Goal: Task Accomplishment & Management: Manage account settings

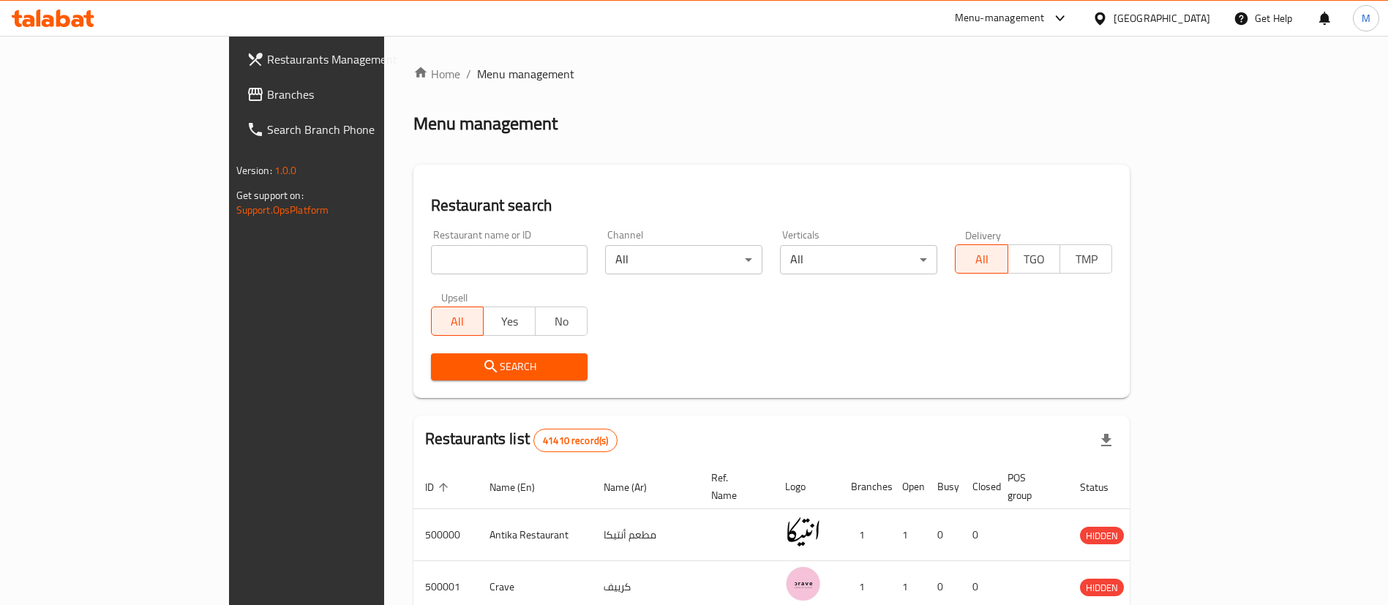
click at [483, 260] on input "search" at bounding box center [509, 259] width 157 height 29
paste input "501006"
type input "501006"
click button "Search" at bounding box center [509, 366] width 157 height 27
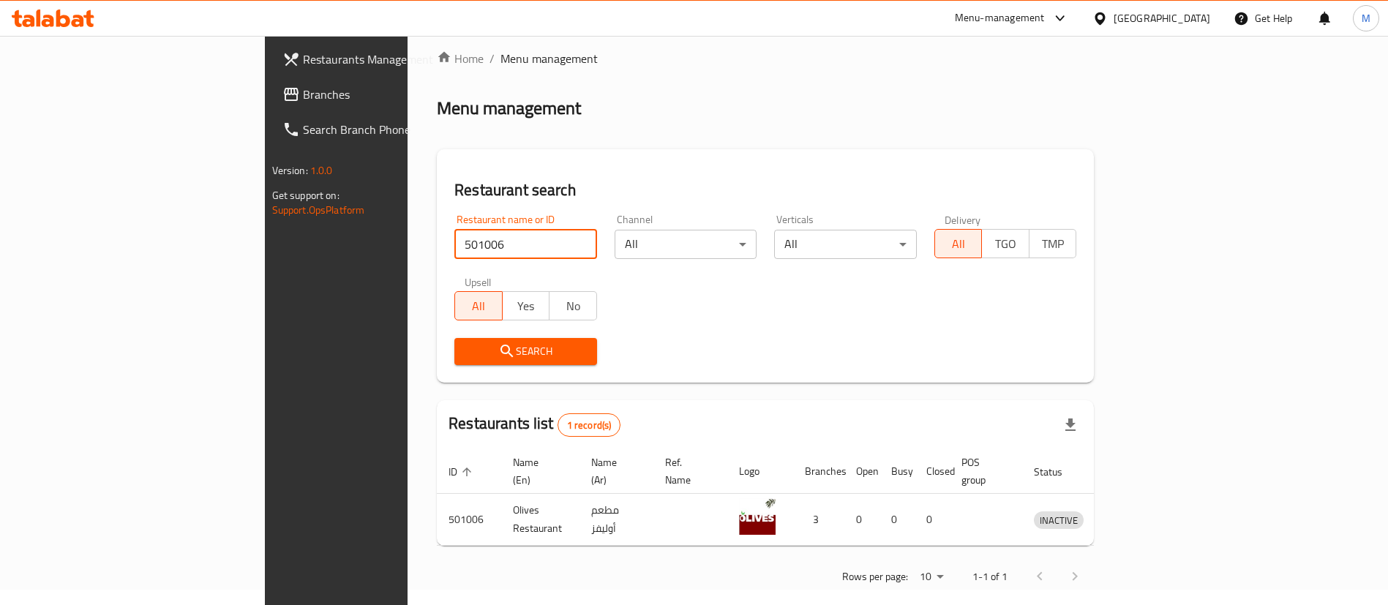
scroll to position [19, 0]
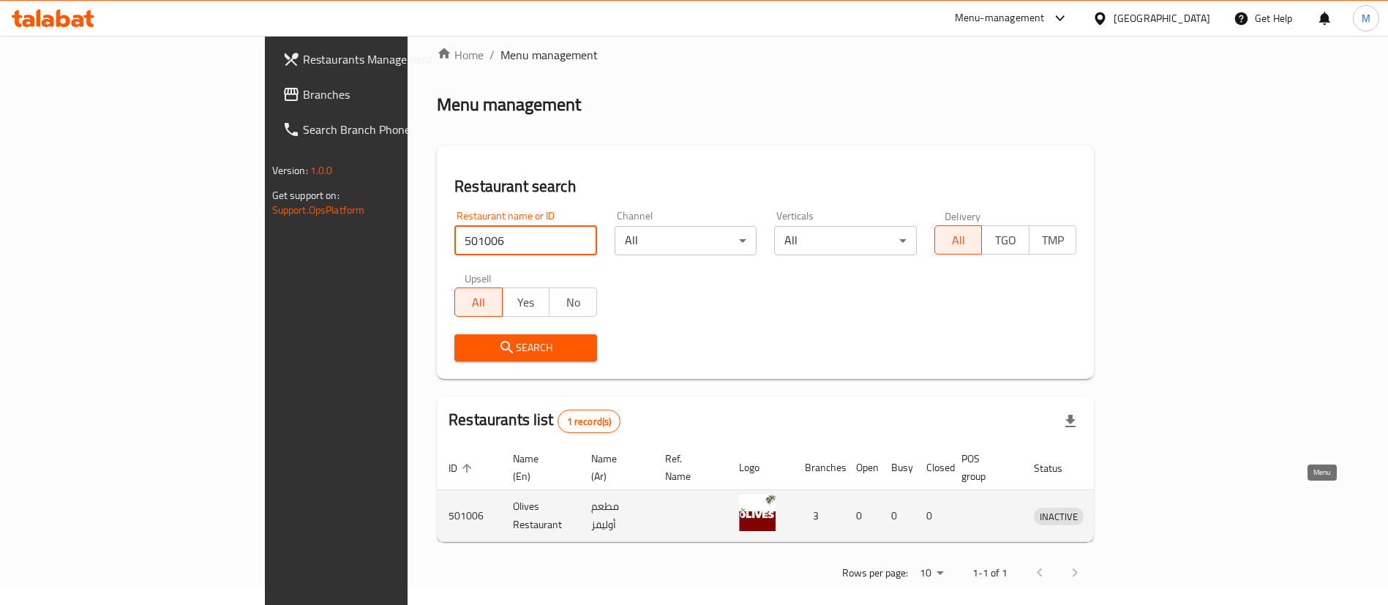
click at [1128, 514] on icon "enhanced table" at bounding box center [1125, 517] width 5 height 6
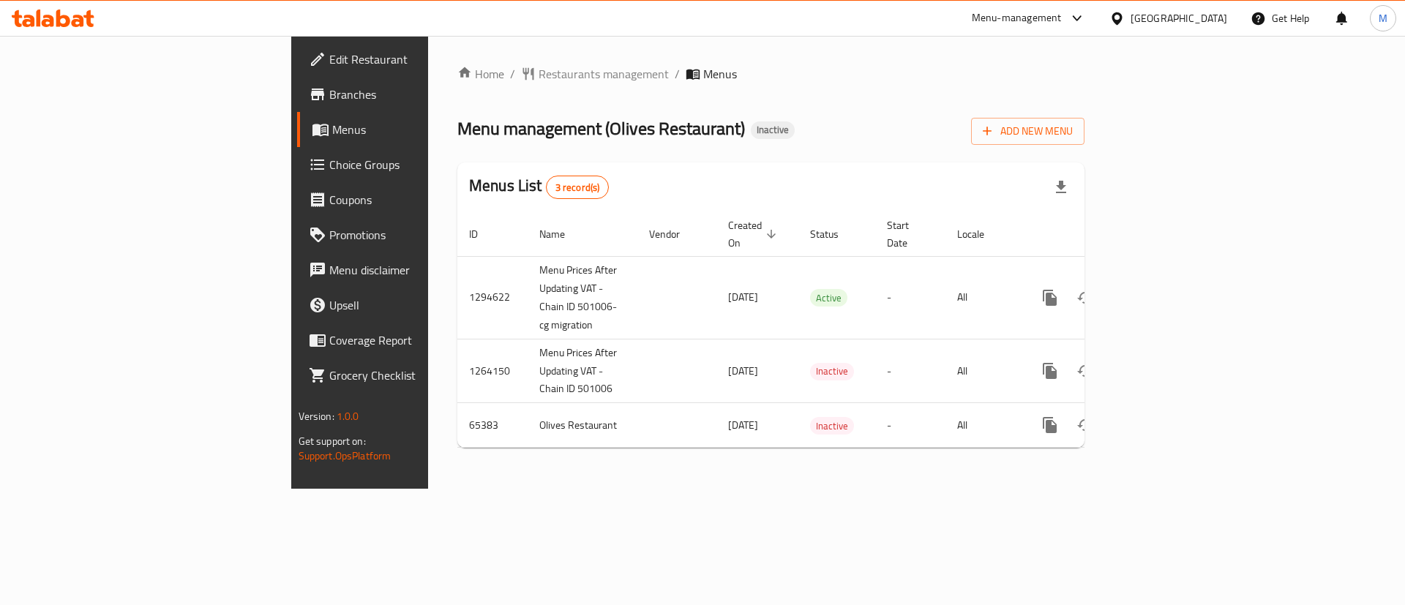
click at [332, 137] on span "Menus" at bounding box center [423, 130] width 182 height 18
click at [332, 132] on span "Menus" at bounding box center [423, 130] width 182 height 18
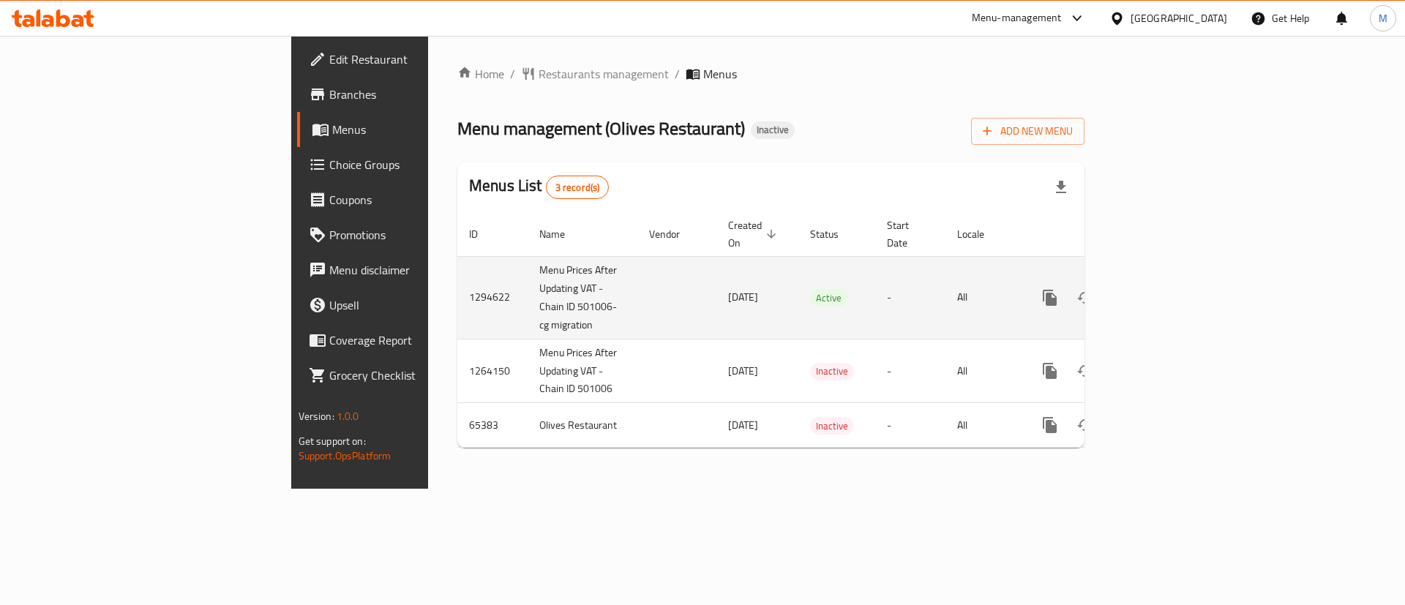
click at [1173, 290] on link "enhanced table" at bounding box center [1155, 297] width 35 height 35
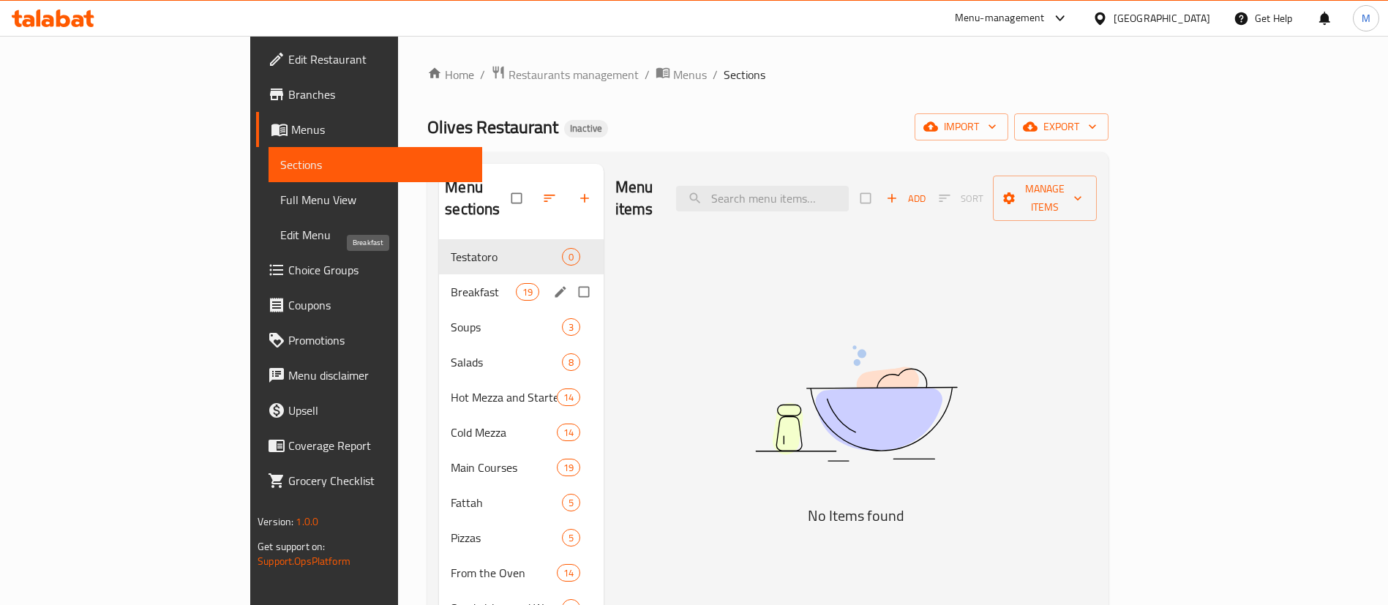
click at [451, 283] on span "Breakfast" at bounding box center [483, 292] width 64 height 18
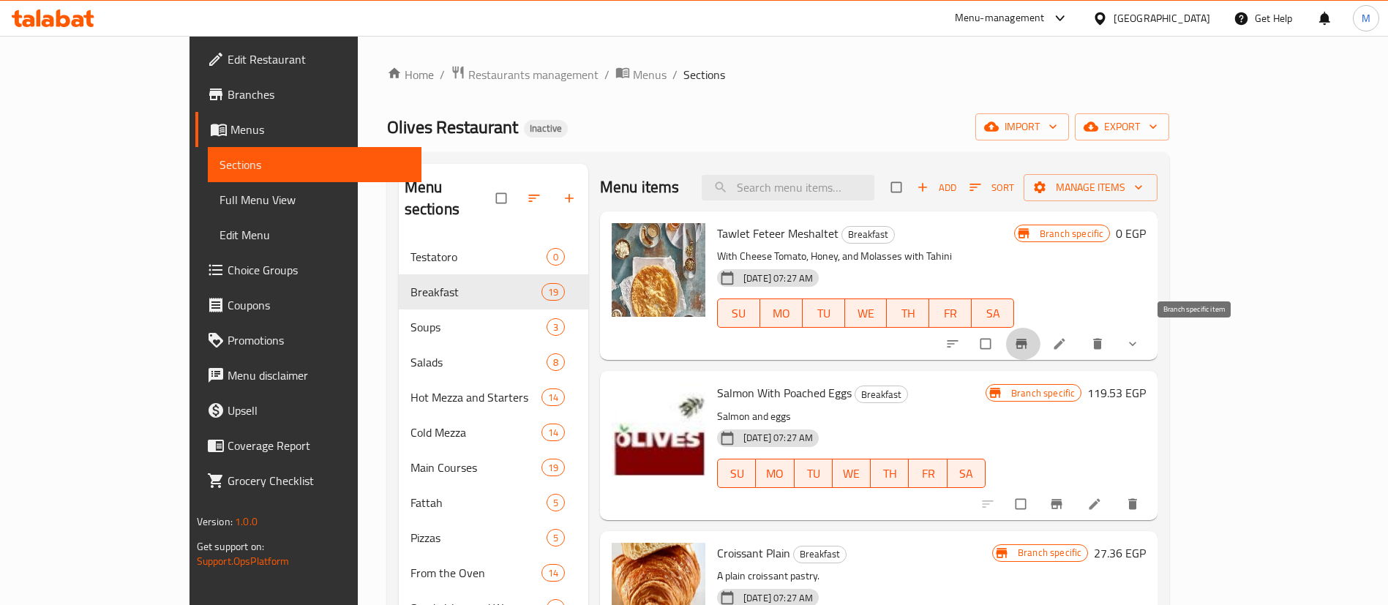
click at [1041, 344] on button "Branch-specific-item" at bounding box center [1022, 344] width 35 height 32
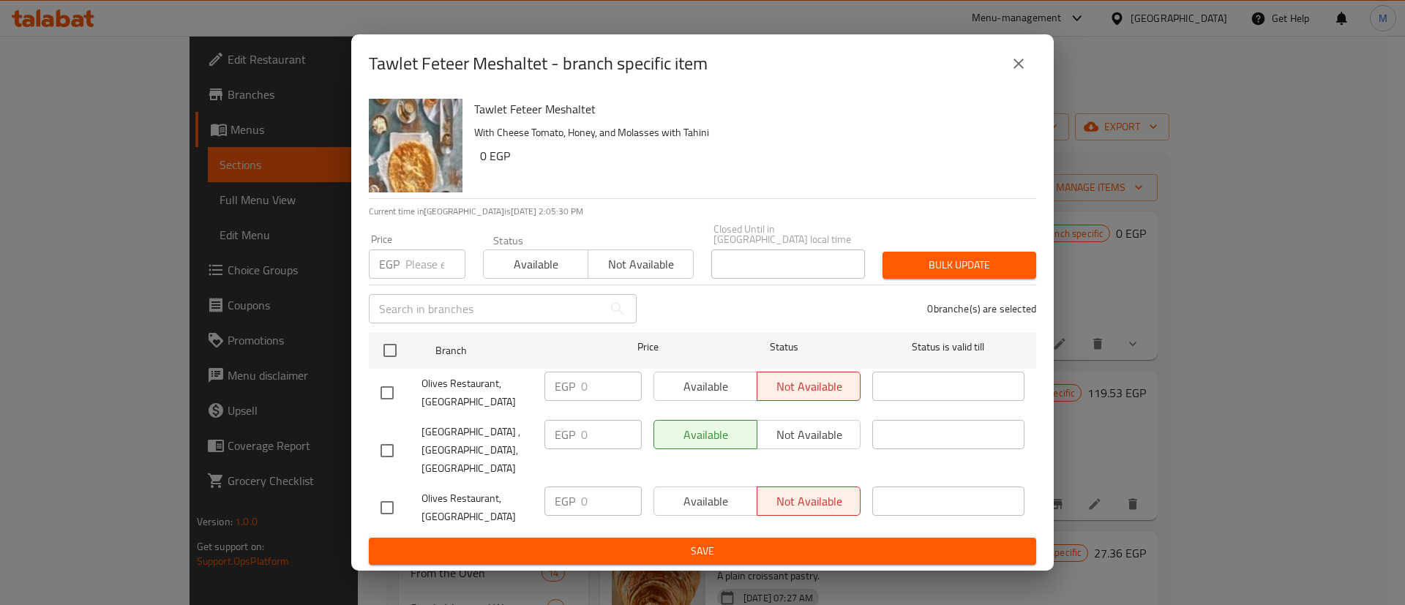
click at [1022, 72] on icon "close" at bounding box center [1019, 64] width 18 height 18
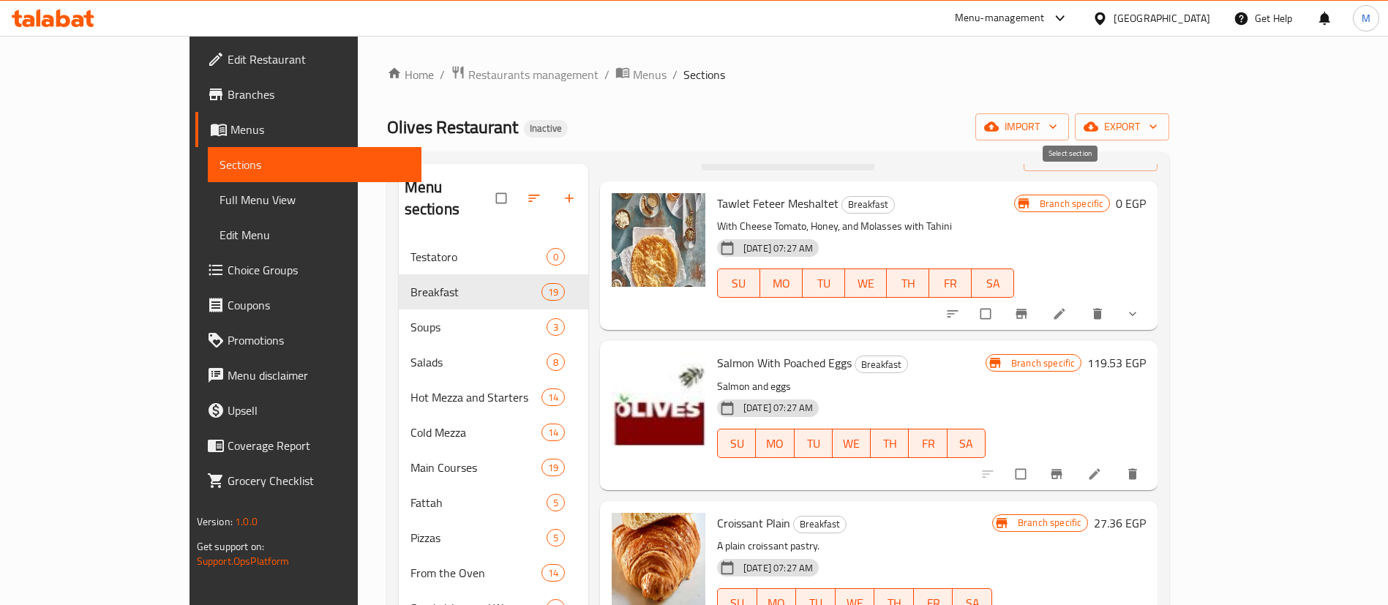
scroll to position [110, 0]
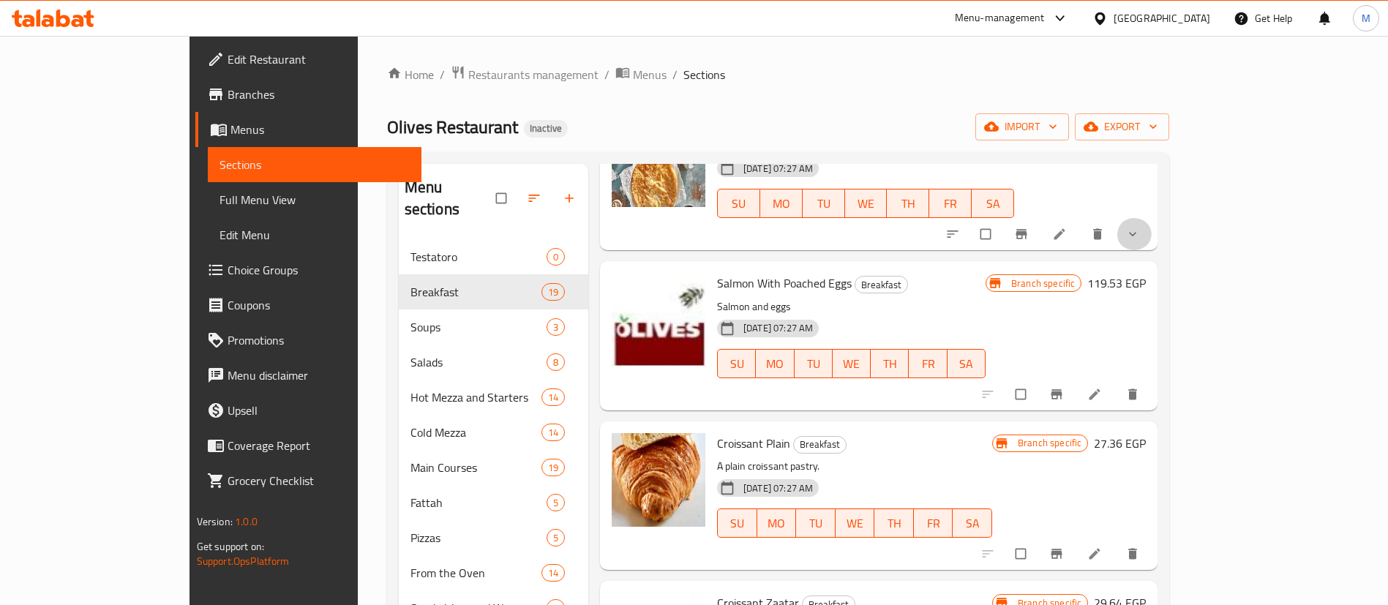
click at [1140, 241] on icon "show more" at bounding box center [1132, 234] width 15 height 15
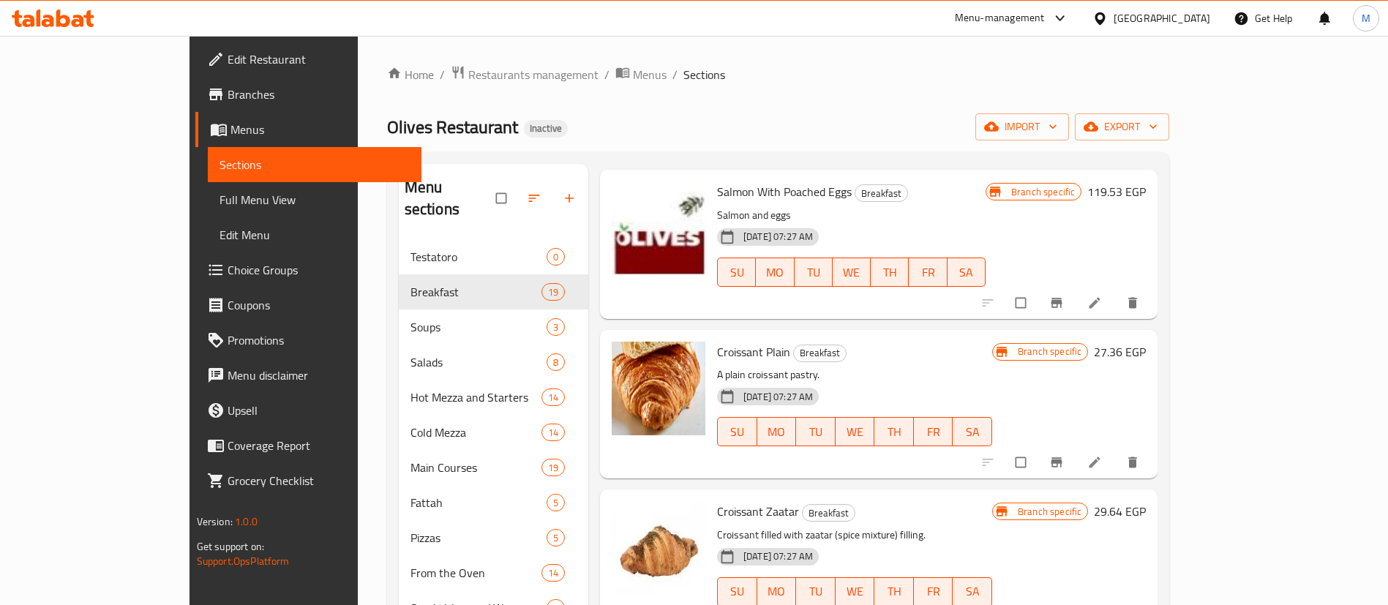
scroll to position [329, 0]
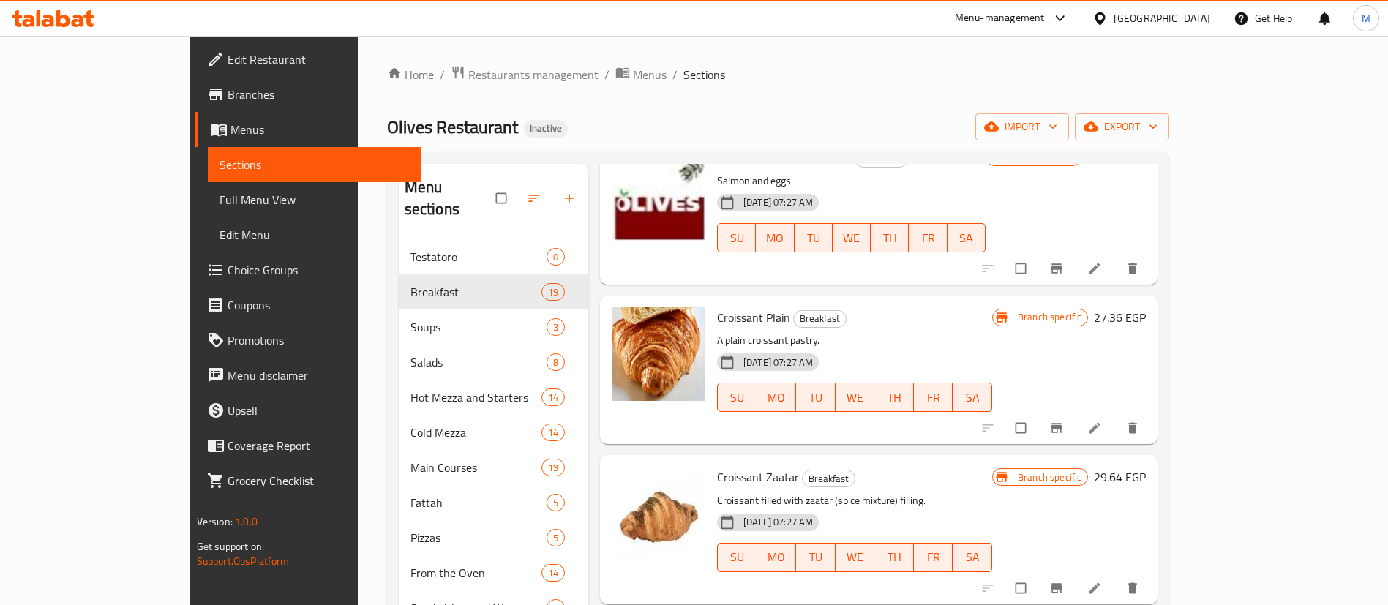
click at [1076, 285] on button "Branch-specific-item" at bounding box center [1058, 268] width 35 height 32
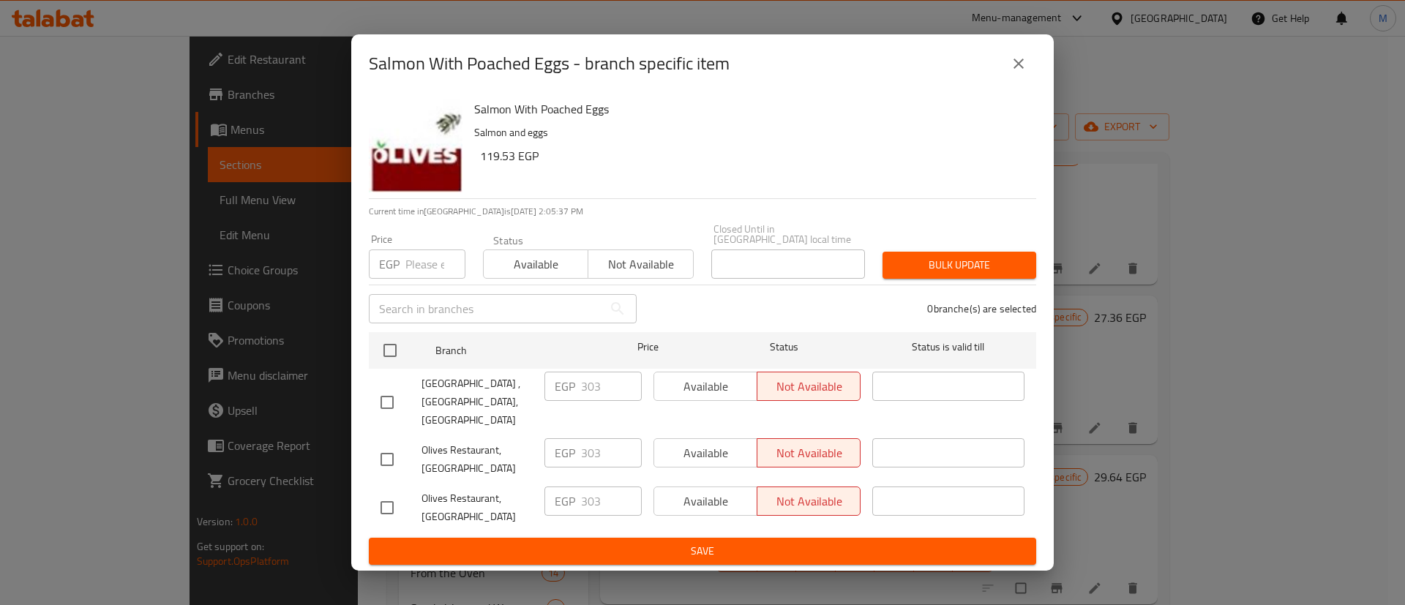
drag, startPoint x: 1174, startPoint y: 237, endPoint x: 1186, endPoint y: 244, distance: 13.8
click at [1175, 237] on div "Salmon With Poached Eggs - branch specific item Salmon With Poached Eggs Salmon…" at bounding box center [702, 302] width 1405 height 605
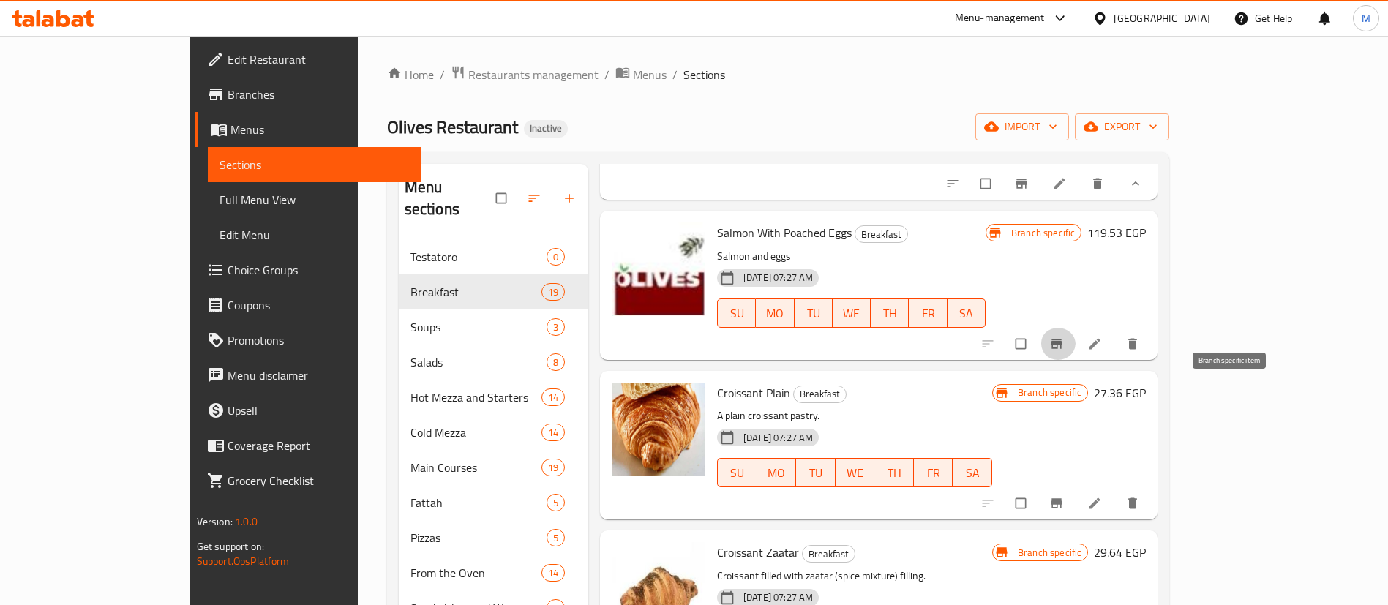
scroll to position [220, 0]
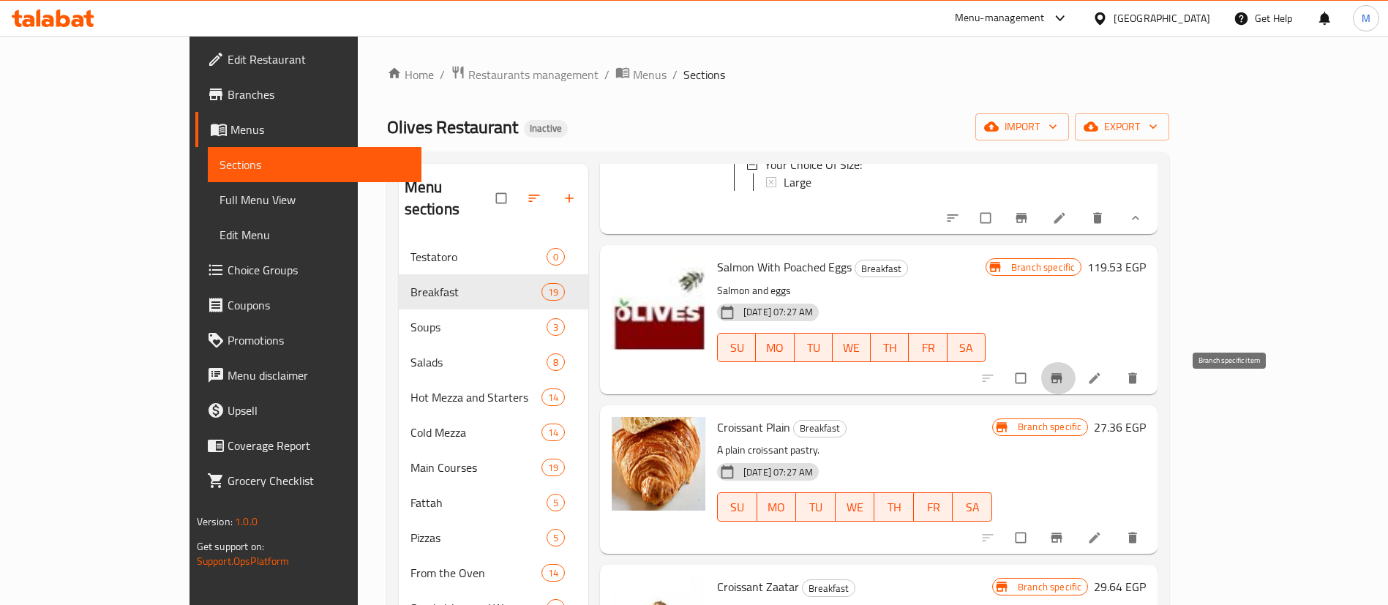
click at [1063, 383] on icon "Branch-specific-item" at bounding box center [1057, 378] width 11 height 10
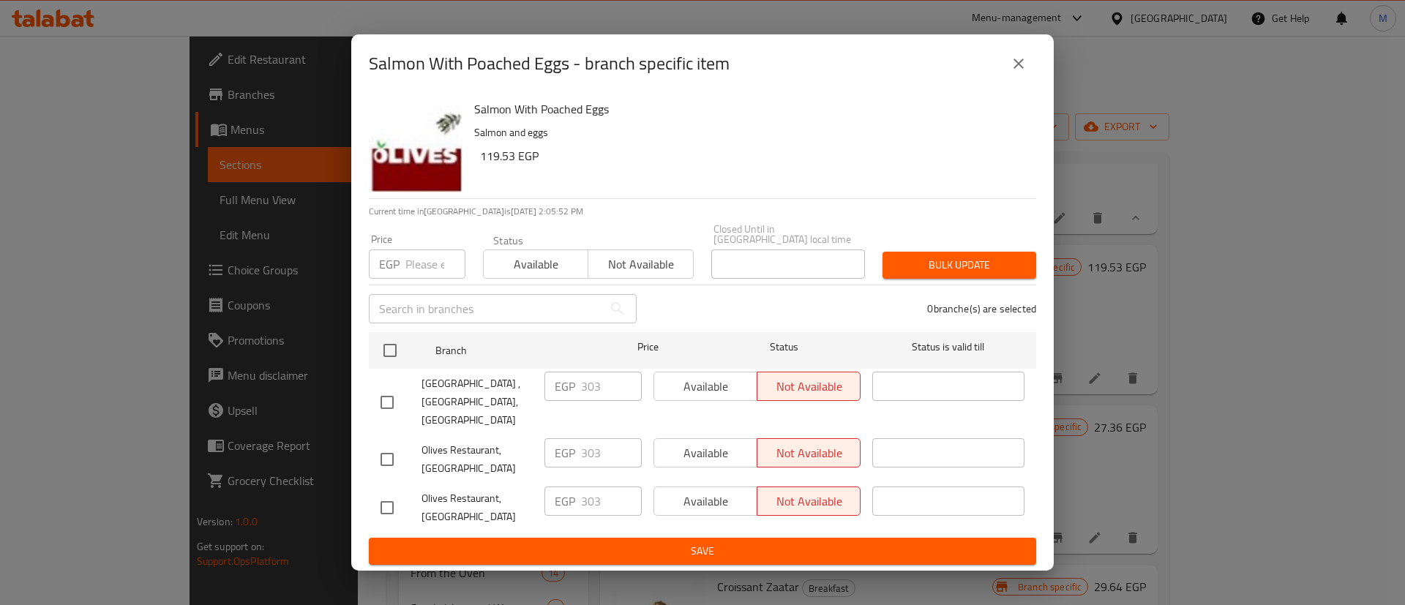
click at [1027, 72] on icon "close" at bounding box center [1019, 64] width 18 height 18
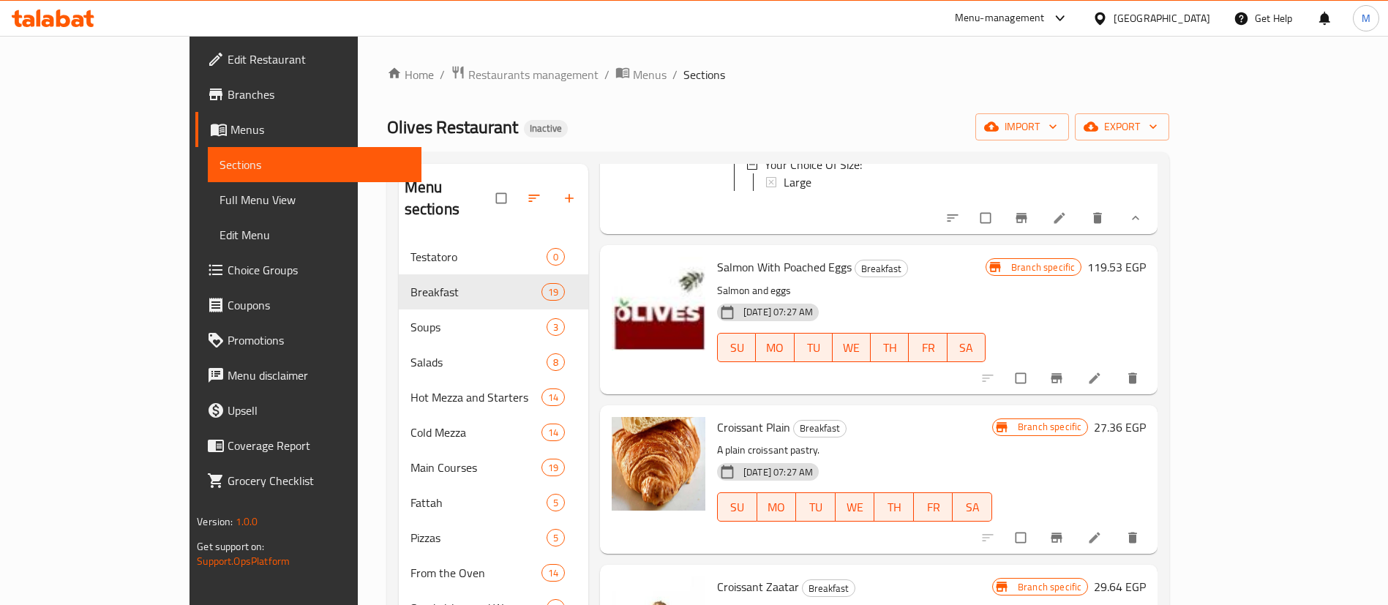
click at [410, 233] on nav "Testatoro 0 Breakfast 19 Soups 3 Salads 8 Hot Mezza and Starters 14 Cold Mezza …" at bounding box center [494, 467] width 190 height 468
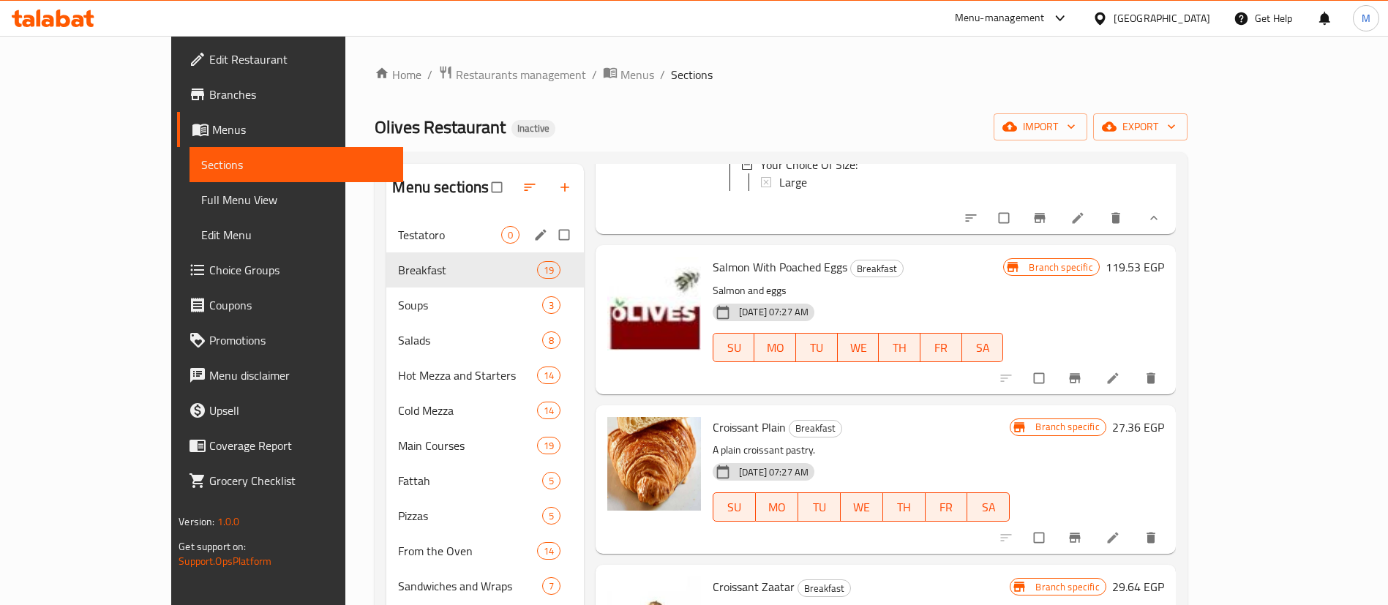
click at [418, 219] on div "Testatoro 0" at bounding box center [485, 234] width 198 height 35
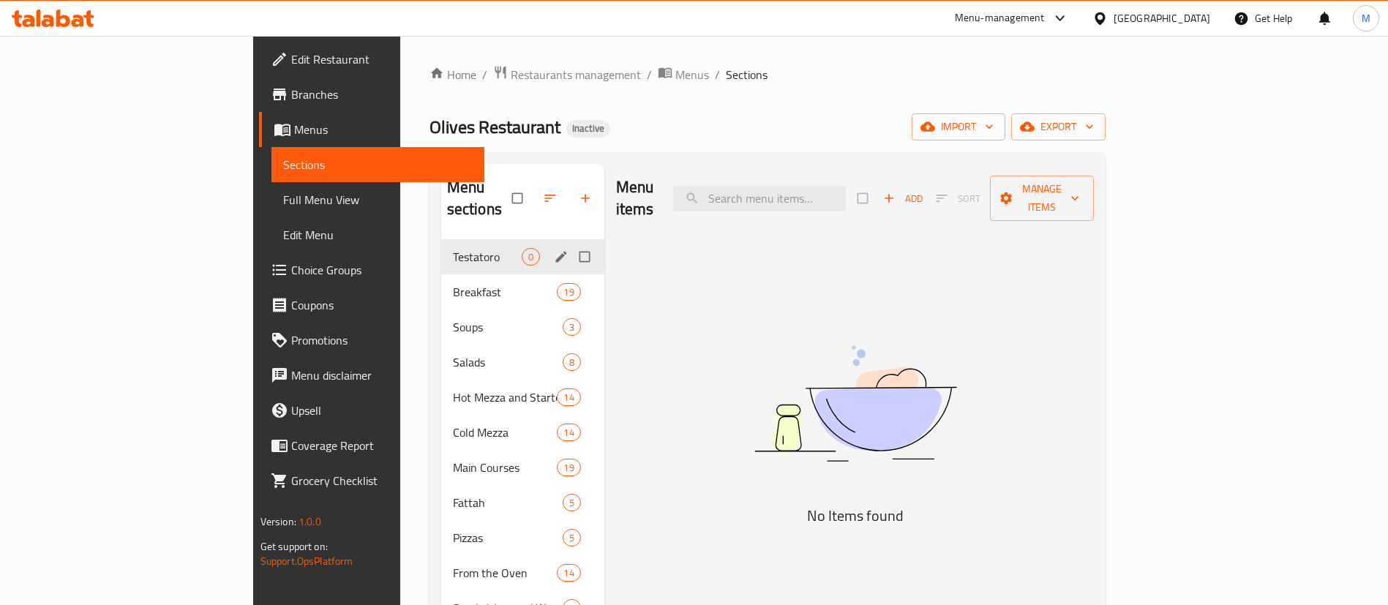
click at [453, 248] on span "Testatoro" at bounding box center [487, 257] width 69 height 18
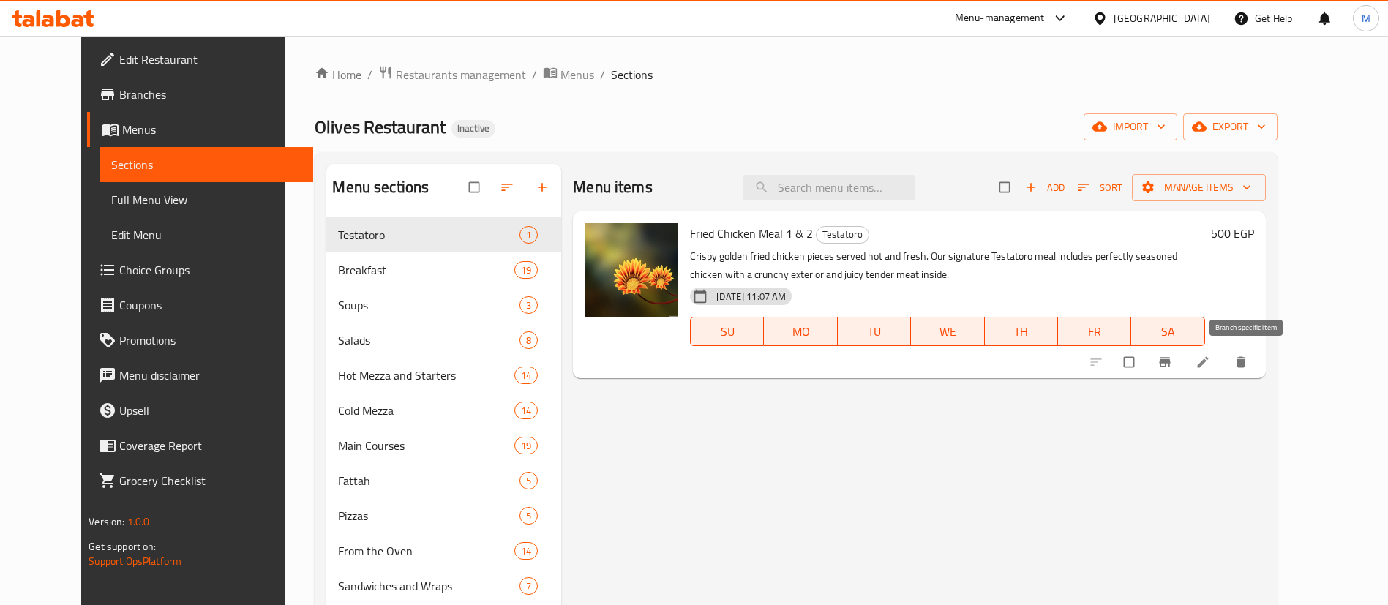
click at [1184, 353] on button "Branch-specific-item" at bounding box center [1166, 362] width 35 height 32
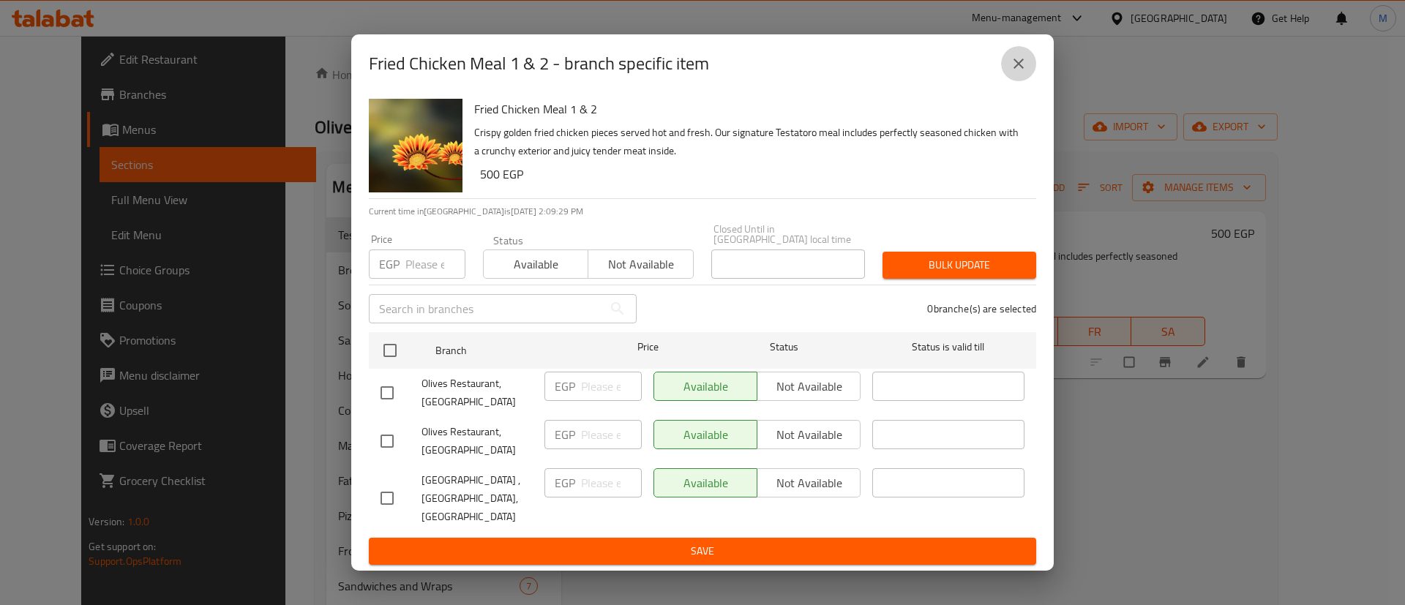
click at [1026, 72] on icon "close" at bounding box center [1019, 64] width 18 height 18
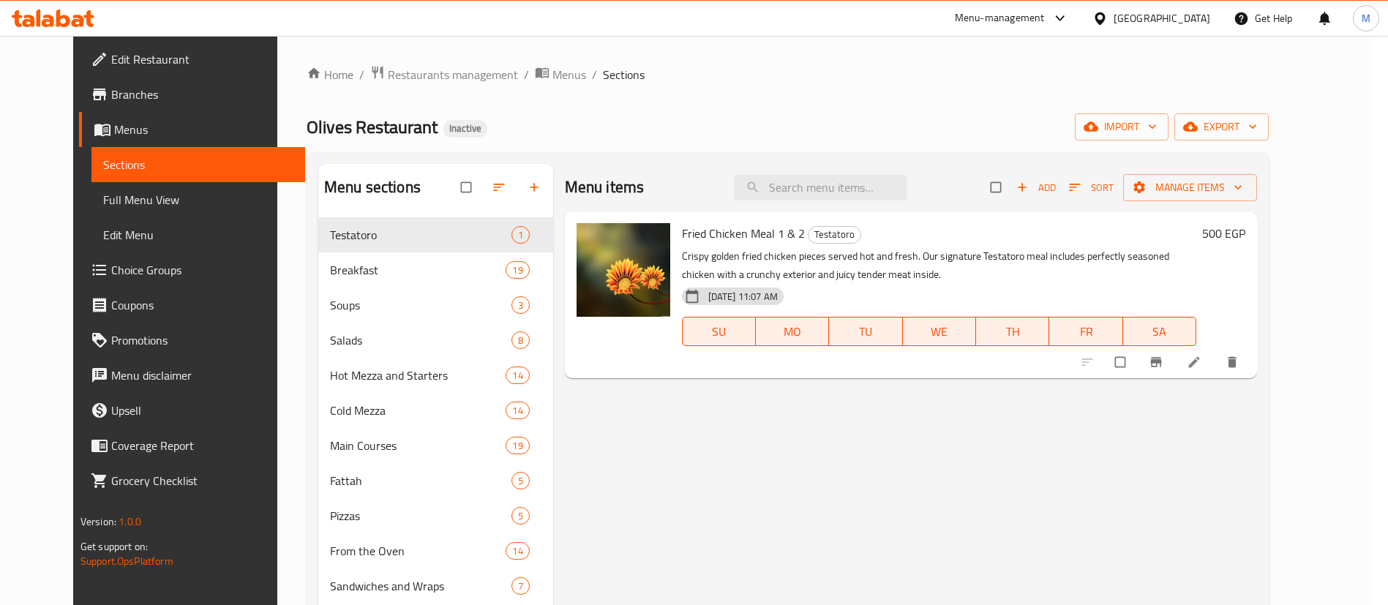
click at [923, 67] on ol "Home / Restaurants management / Menus / Sections" at bounding box center [788, 74] width 962 height 19
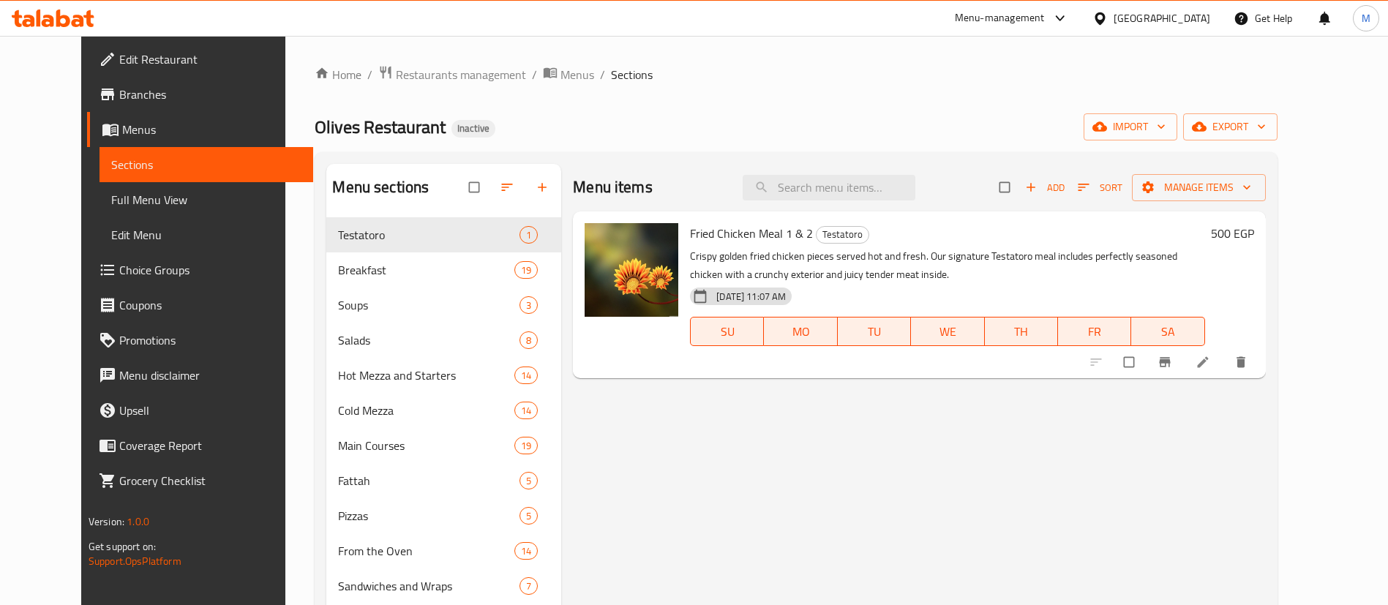
click at [834, 64] on div "Home / Restaurants management / Menus / Sections Olives Restaurant Inactive imp…" at bounding box center [795, 423] width 1021 height 774
click at [834, 63] on div "Home / Restaurants management / Menus / Sections Olives Restaurant Inactive imp…" at bounding box center [795, 423] width 1021 height 774
click at [888, 86] on div "Home / Restaurants management / Menus / Sections Olives Restaurant Inactive imp…" at bounding box center [796, 423] width 962 height 716
click at [1144, 419] on div "Menu items Add Sort Manage items Fried Chicken Meal 1 & 2 Testatoro Crispy gold…" at bounding box center [913, 466] width 704 height 605
click at [1155, 437] on div "Menu items Add Sort Manage items Fried Chicken Meal 1 & 2 Testatoro Crispy gold…" at bounding box center [913, 466] width 704 height 605
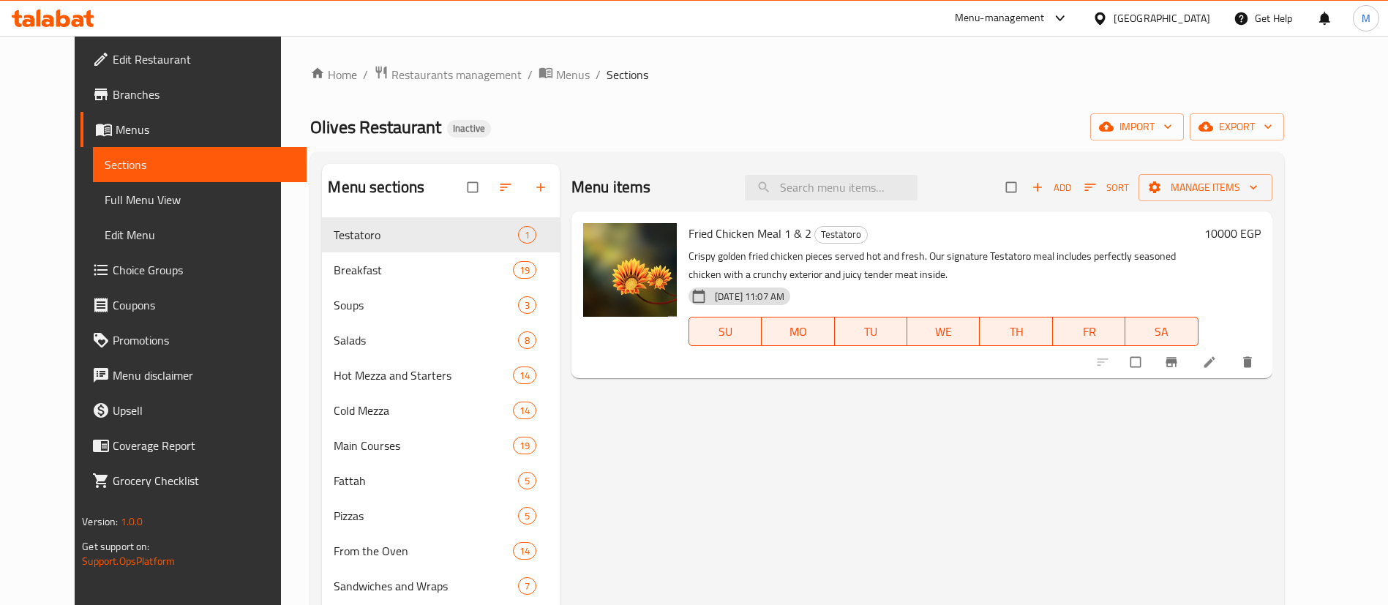
click at [1191, 376] on button "Branch-specific-item" at bounding box center [1172, 362] width 35 height 32
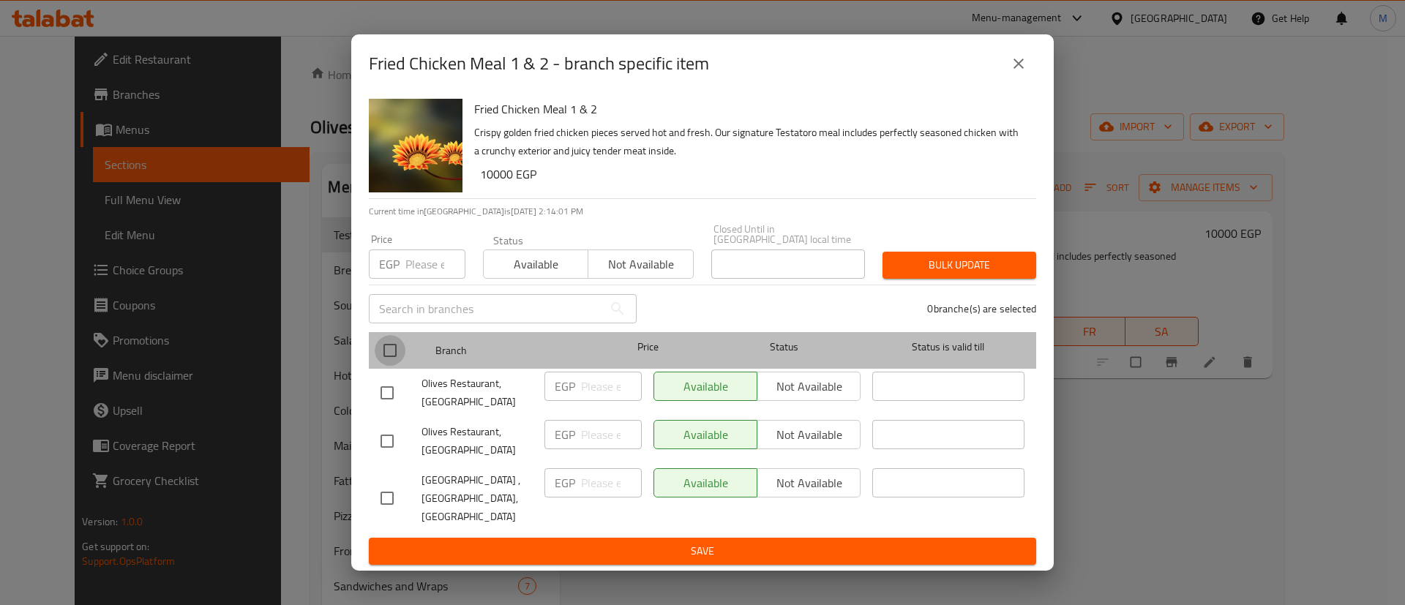
click at [392, 354] on input "checkbox" at bounding box center [390, 350] width 31 height 31
checkbox input "true"
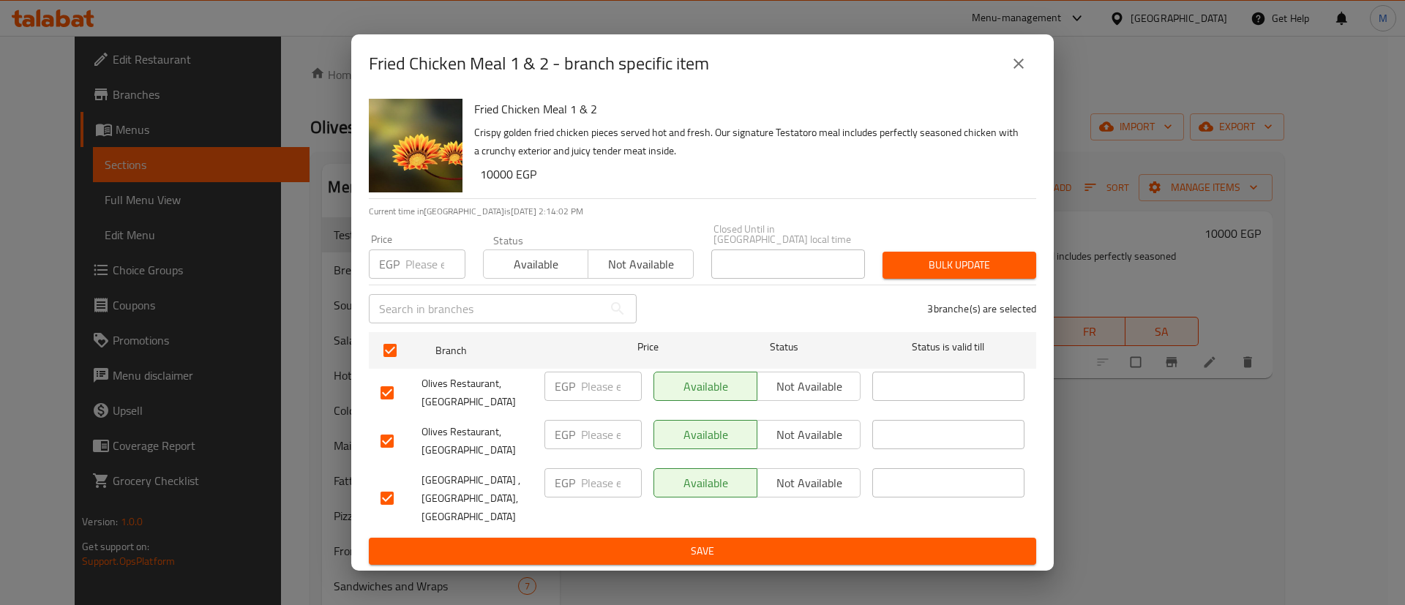
click at [588, 401] on input "number" at bounding box center [611, 386] width 61 height 29
type input "1"
type input "110000"
click at [613, 434] on input "number" at bounding box center [611, 434] width 61 height 29
paste input "110000"
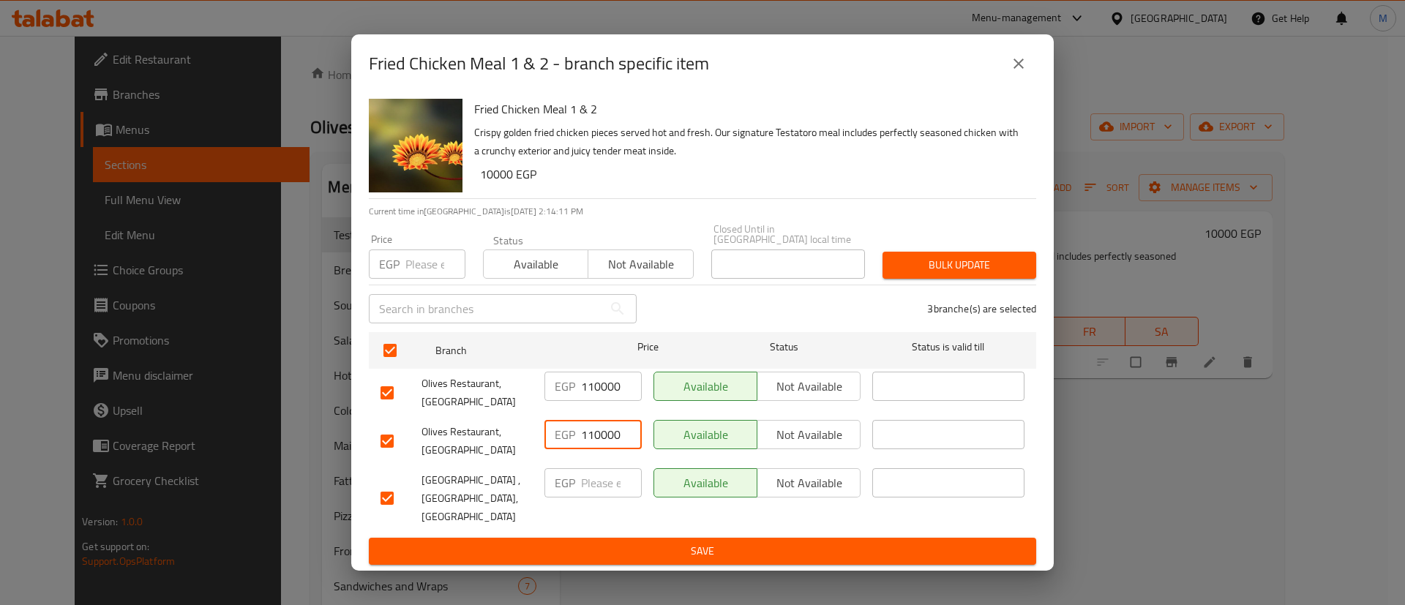
type input "110000"
click at [601, 483] on input "number" at bounding box center [611, 482] width 61 height 29
paste input "110000"
type input "110000"
click at [764, 311] on div "3 branche(s) are selected" at bounding box center [845, 308] width 400 height 53
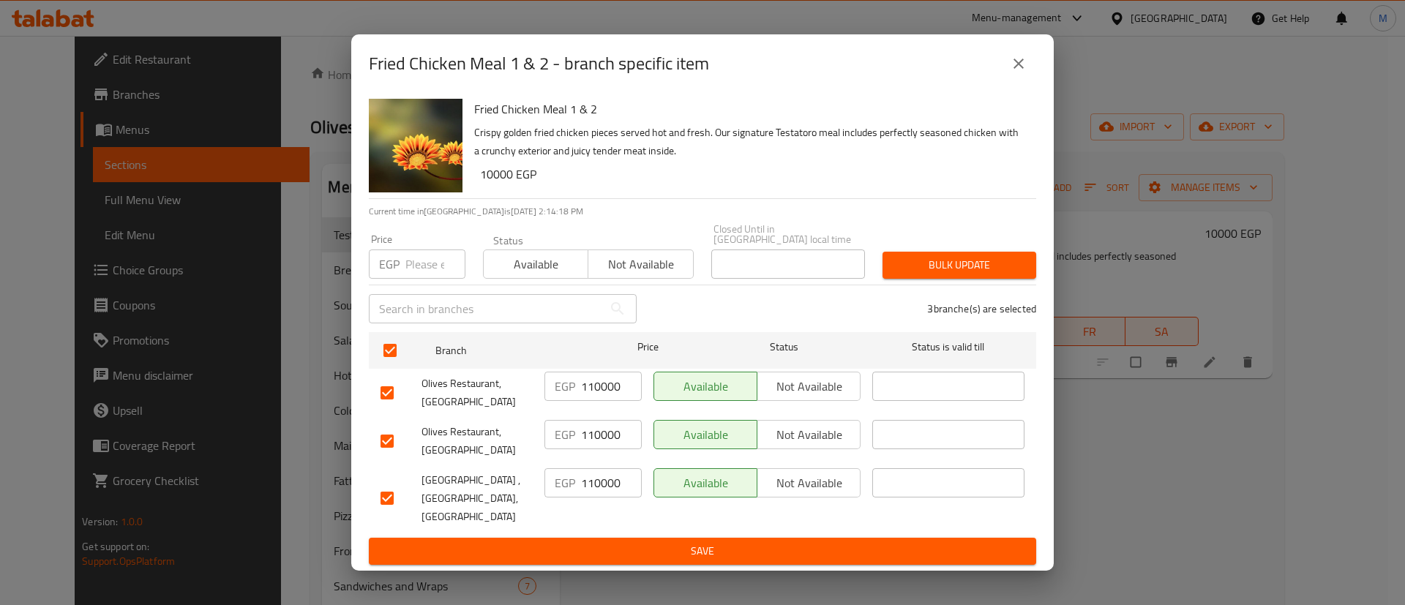
click at [414, 271] on input "number" at bounding box center [435, 264] width 60 height 29
paste input "110000"
type input "110000"
click at [768, 542] on span "Save" at bounding box center [703, 551] width 644 height 18
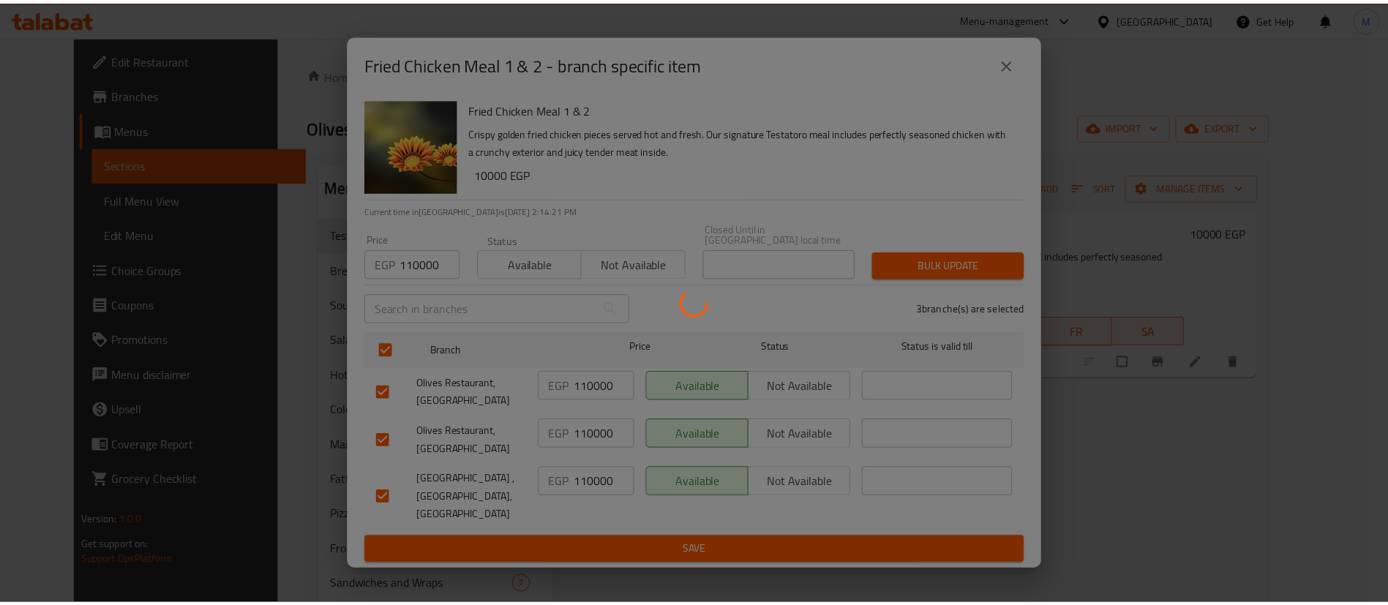
scroll to position [0, 0]
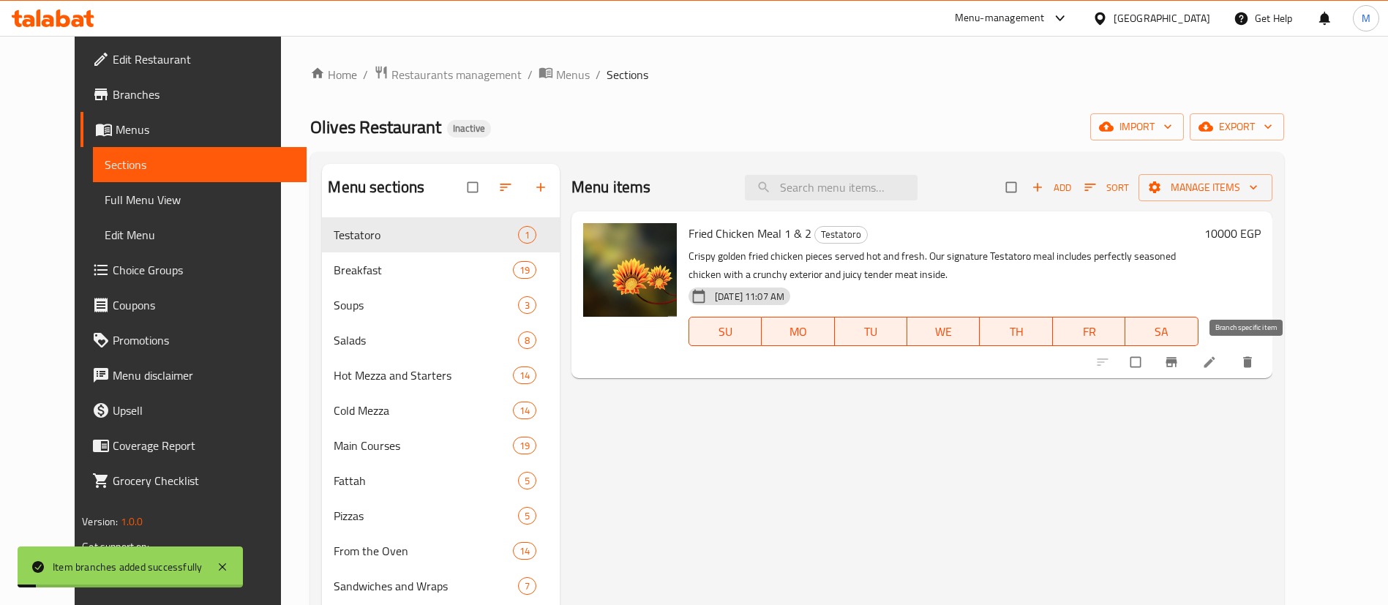
click at [1177, 362] on icon "Branch-specific-item" at bounding box center [1171, 363] width 11 height 10
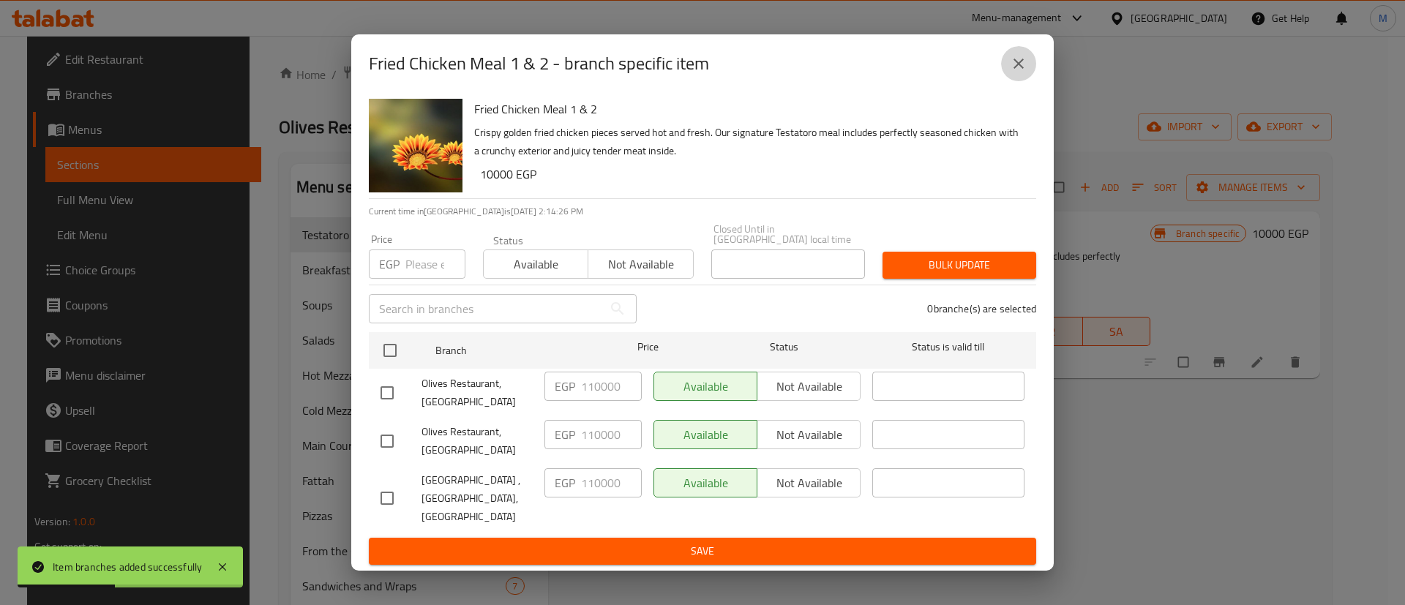
click at [1026, 72] on icon "close" at bounding box center [1019, 64] width 18 height 18
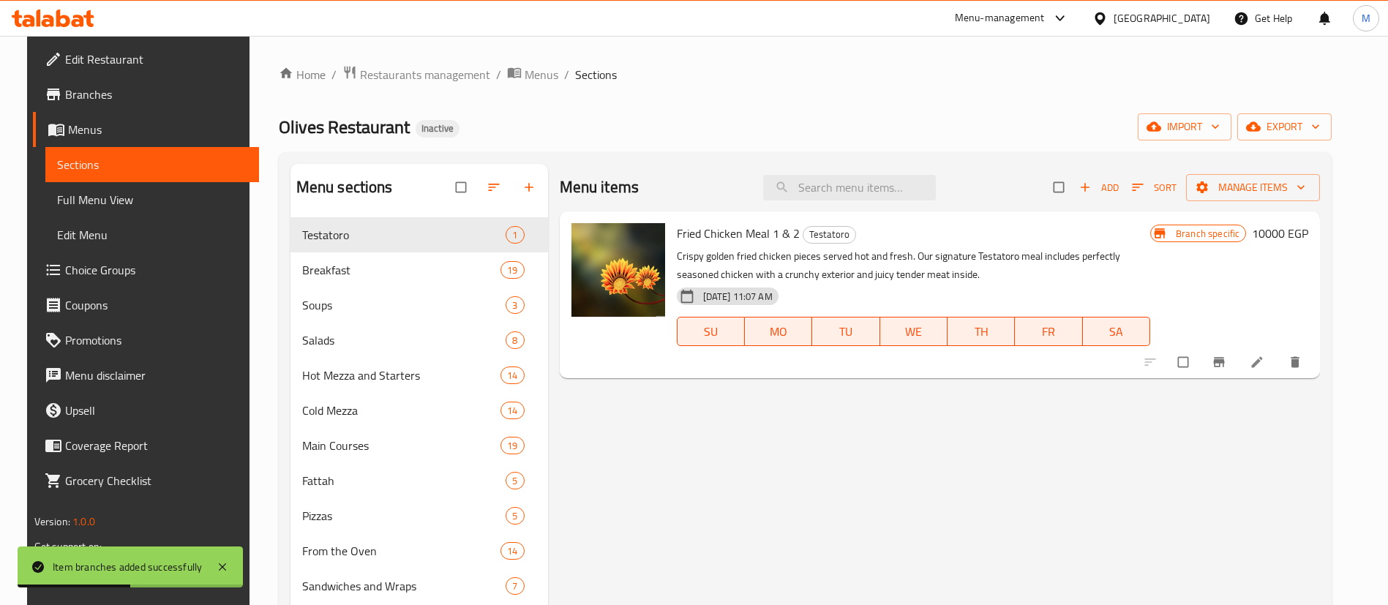
click at [815, 76] on ol "Home / Restaurants management / Menus / Sections" at bounding box center [806, 74] width 1054 height 19
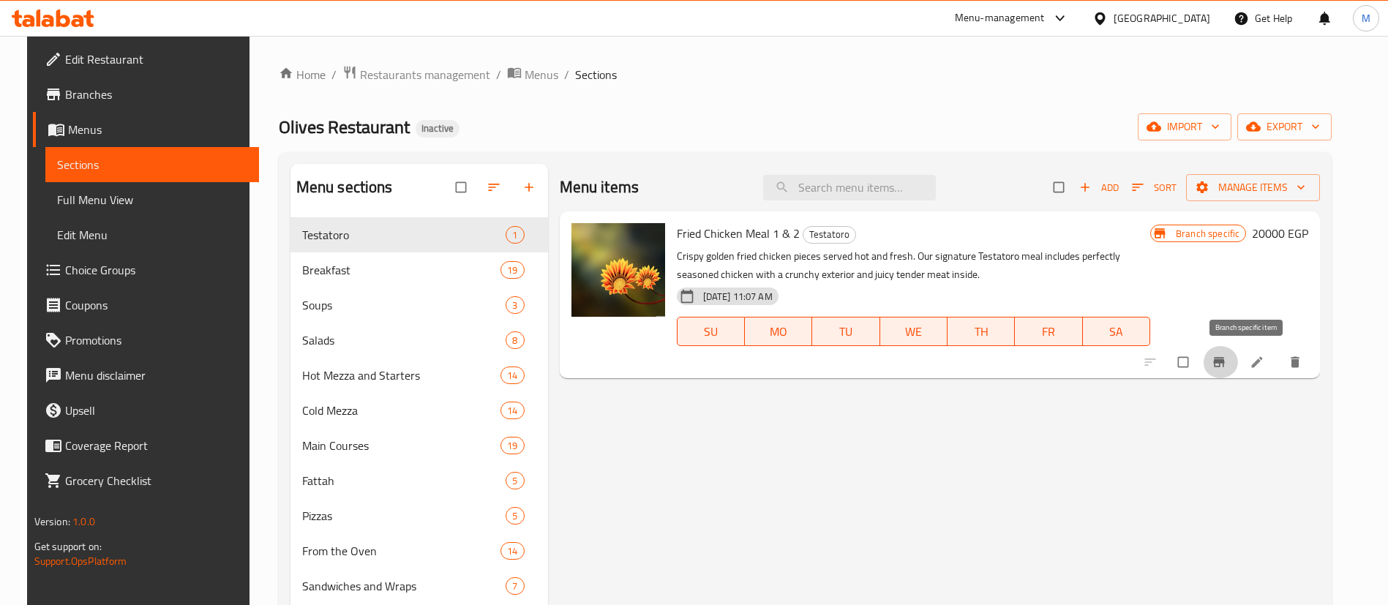
click at [1225, 362] on icon "Branch-specific-item" at bounding box center [1219, 363] width 11 height 10
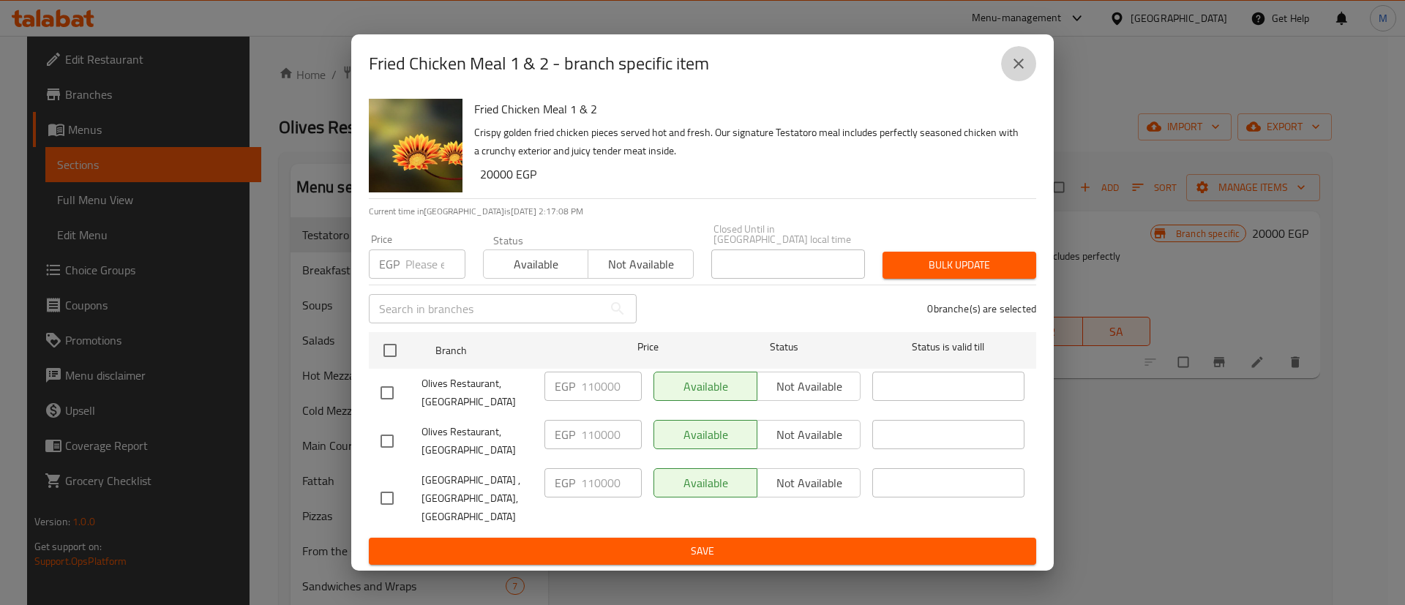
click at [1027, 76] on button "close" at bounding box center [1018, 63] width 35 height 35
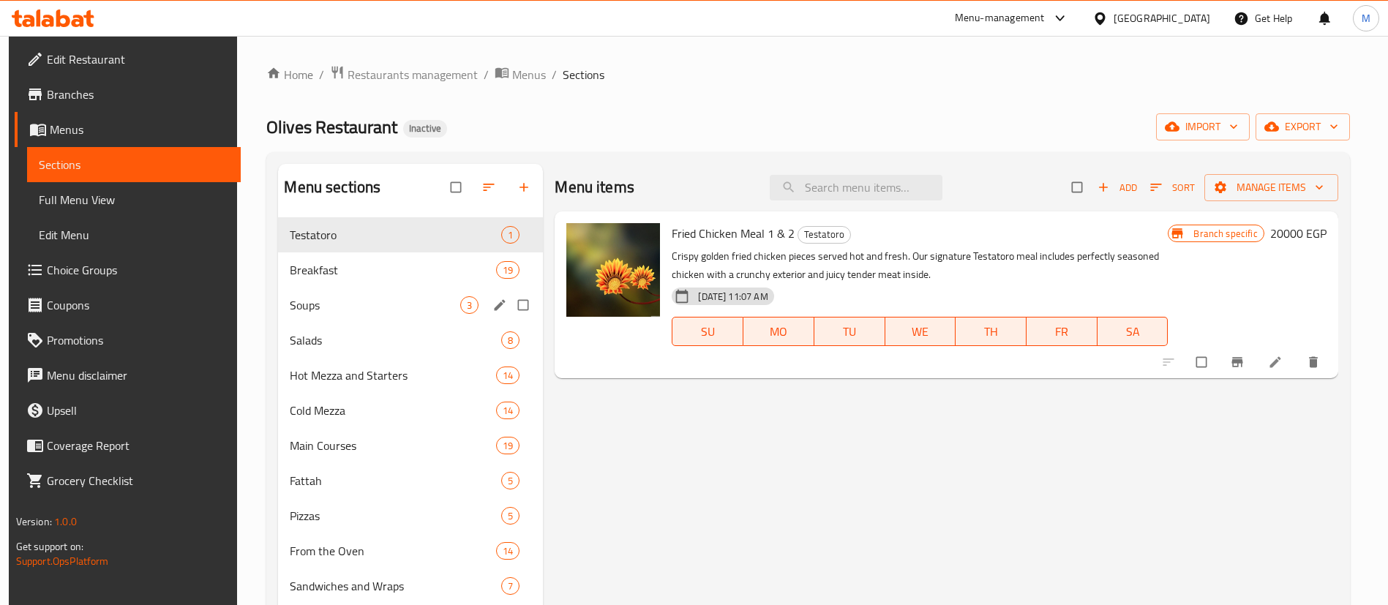
click at [364, 282] on div "Breakfast 19" at bounding box center [410, 269] width 265 height 35
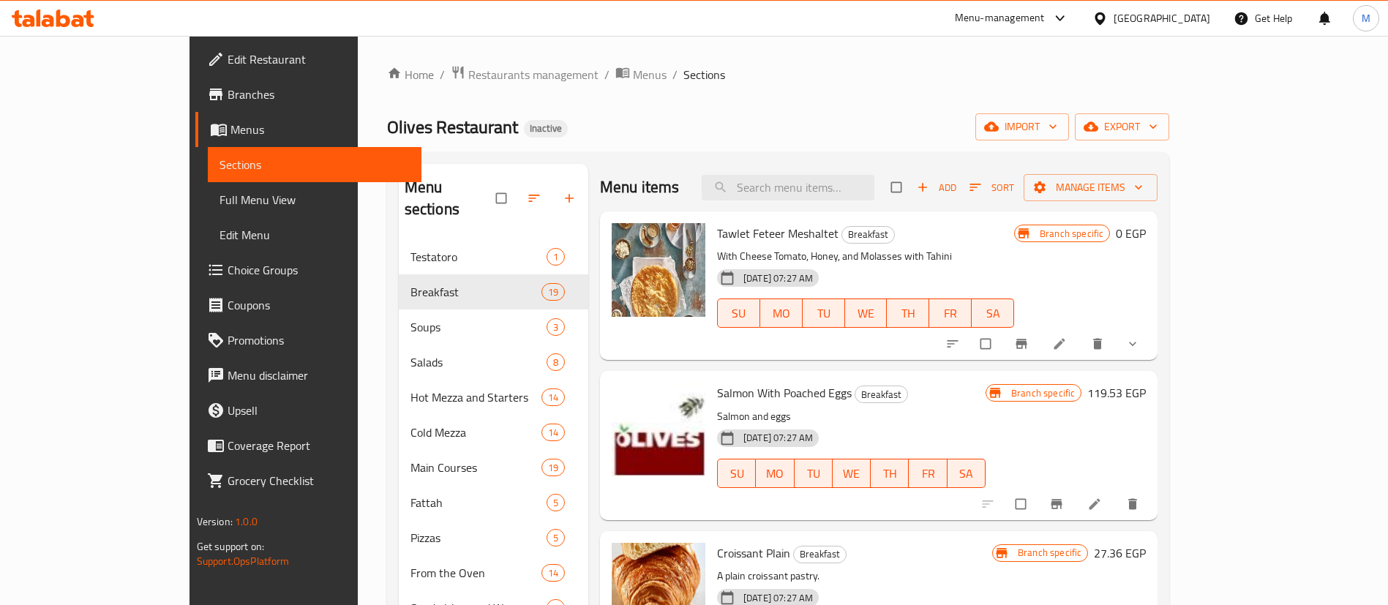
scroll to position [110, 0]
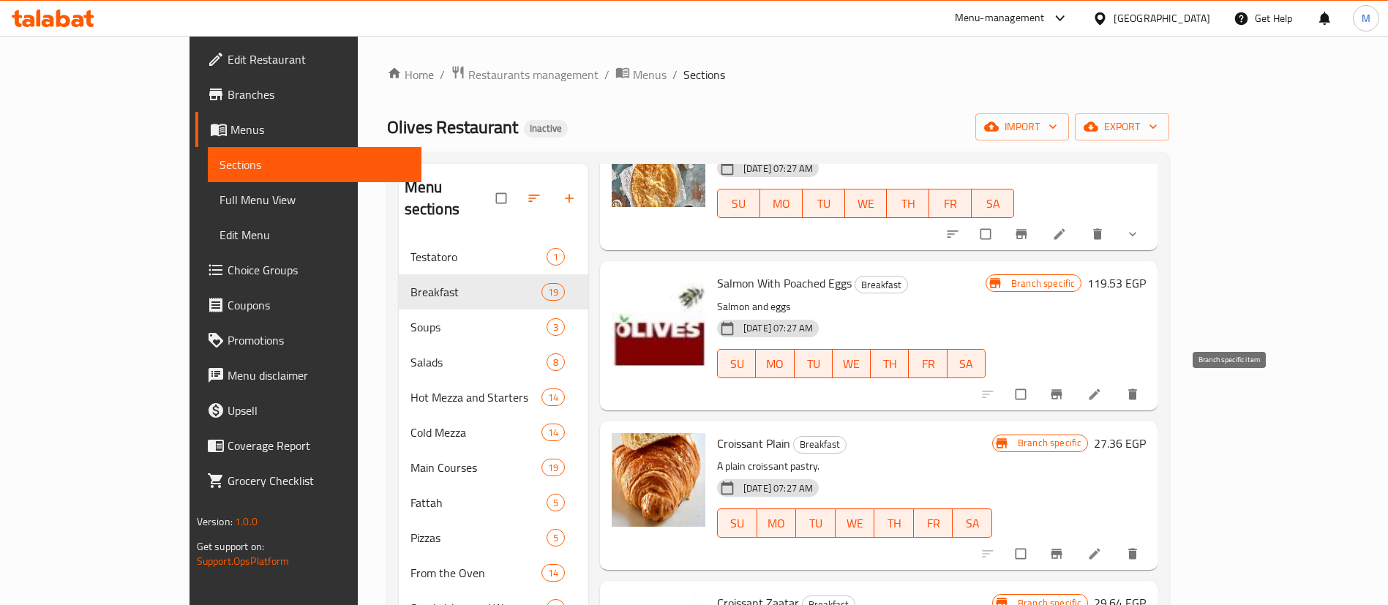
click at [1076, 386] on button "Branch-specific-item" at bounding box center [1058, 394] width 35 height 32
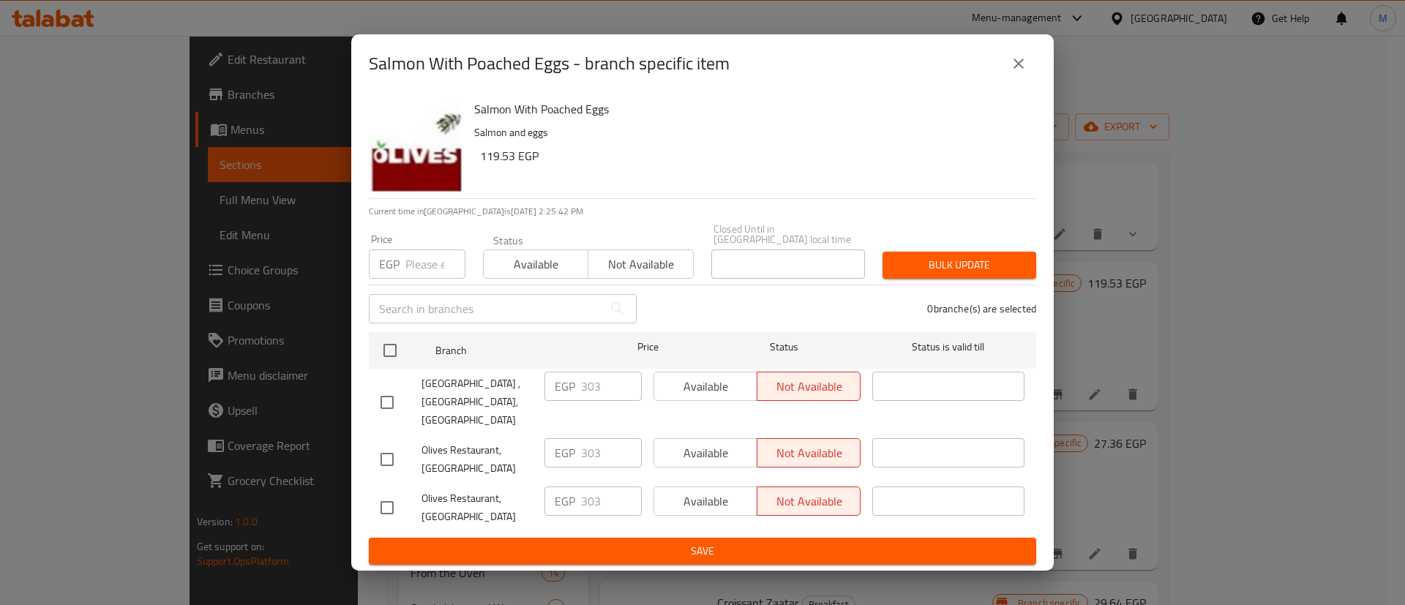
click at [1016, 72] on icon "close" at bounding box center [1019, 64] width 18 height 18
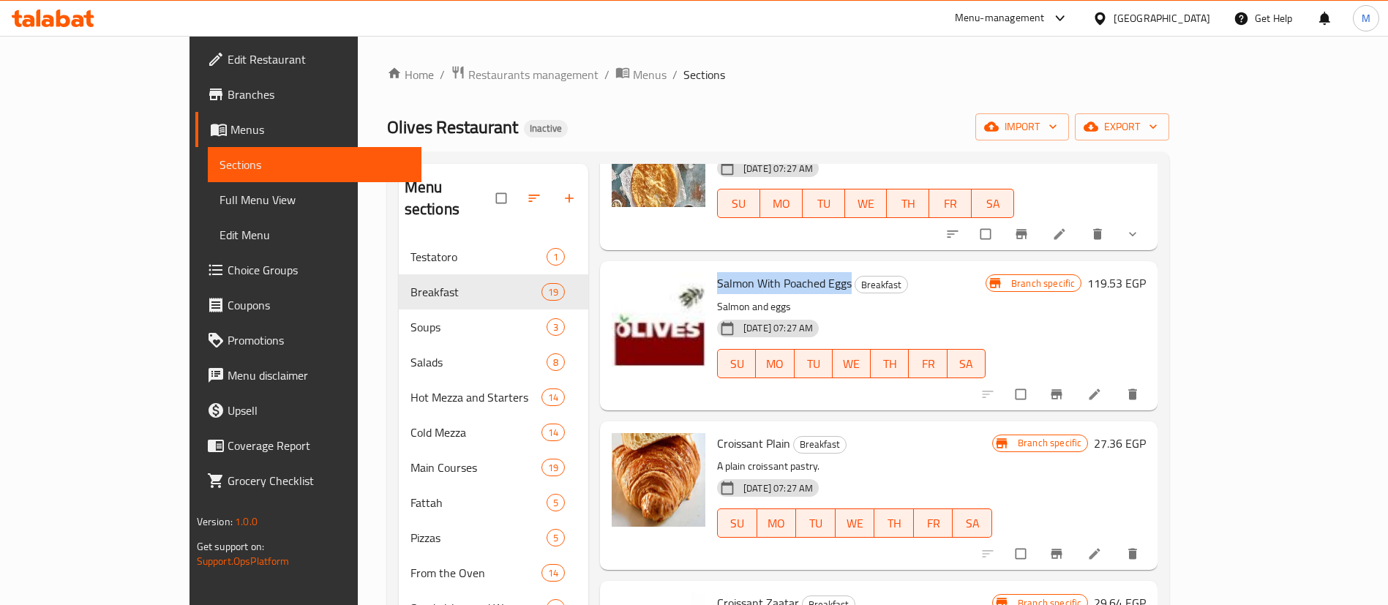
drag, startPoint x: 671, startPoint y: 282, endPoint x: 803, endPoint y: 290, distance: 132.7
click at [803, 290] on span "Salmon With Poached Eggs" at bounding box center [784, 283] width 135 height 22
copy span "Salmon With Poached Eggs"
click at [1063, 394] on icon "Branch-specific-item" at bounding box center [1057, 394] width 11 height 10
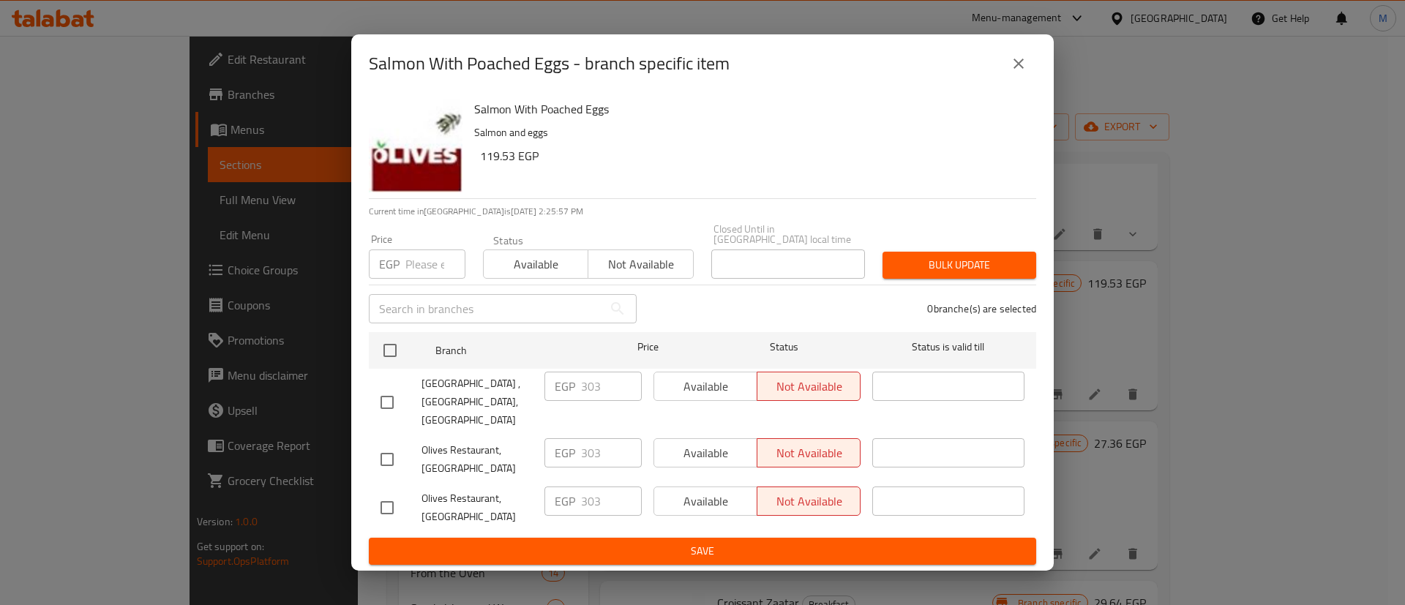
click at [1028, 75] on button "close" at bounding box center [1018, 63] width 35 height 35
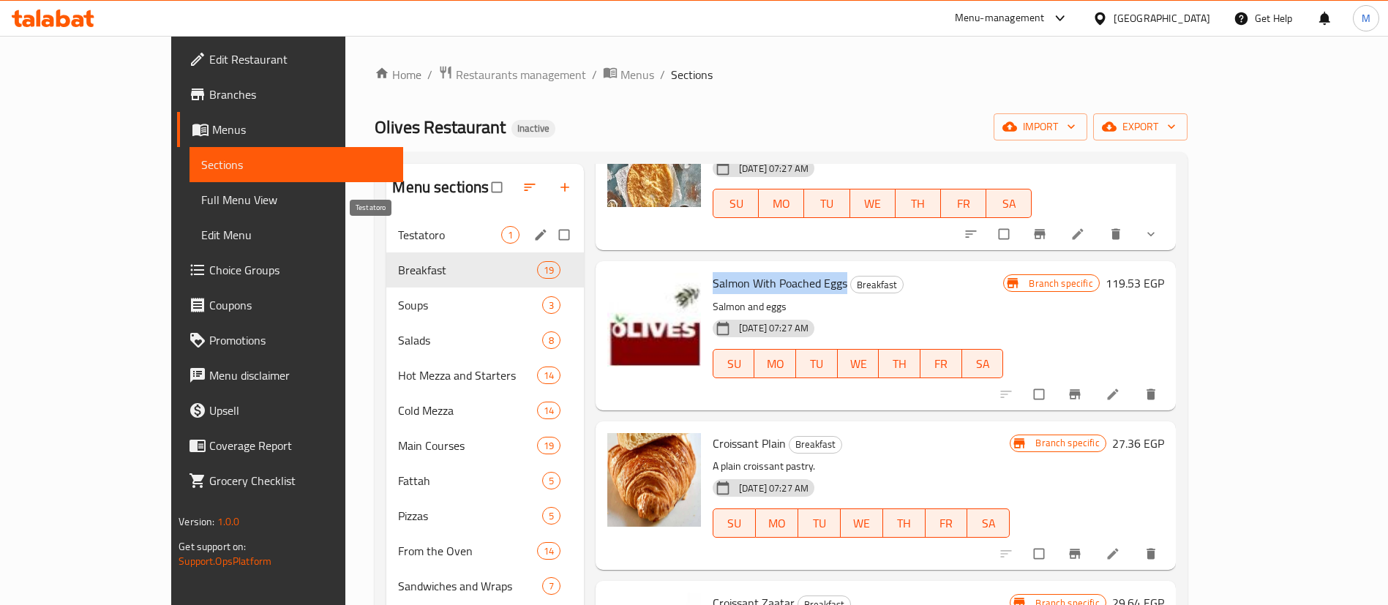
click at [403, 237] on span "Testatoro" at bounding box center [449, 235] width 102 height 18
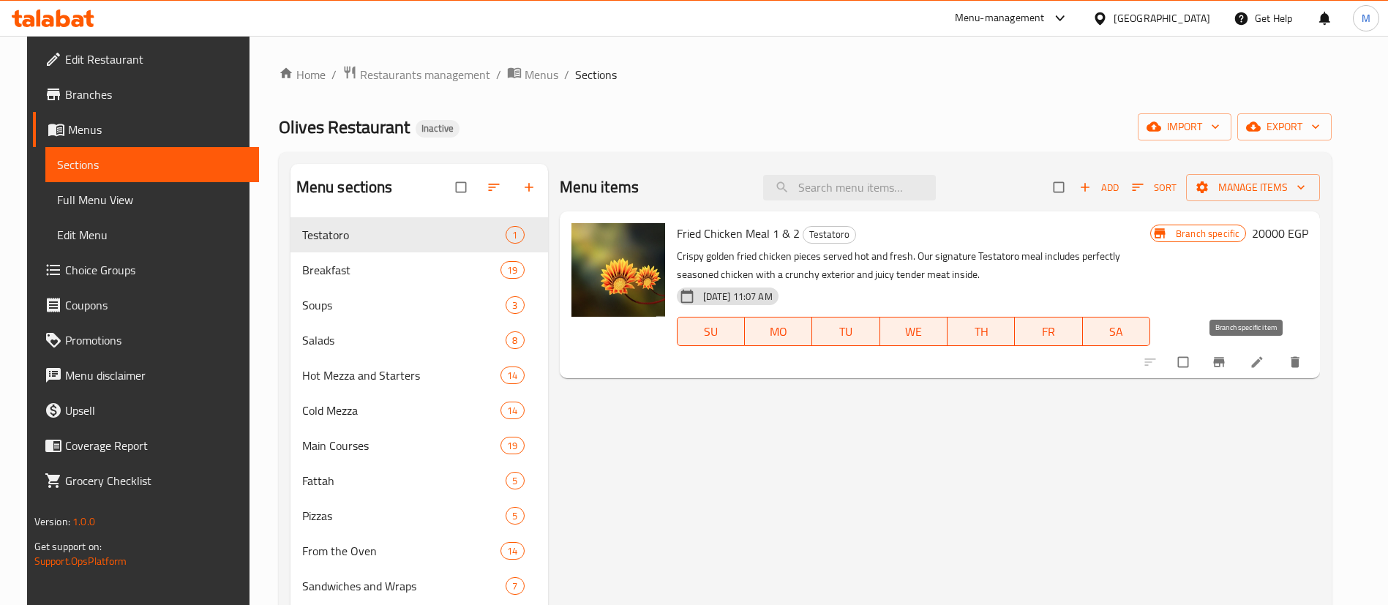
click at [1225, 364] on icon "Branch-specific-item" at bounding box center [1219, 363] width 11 height 10
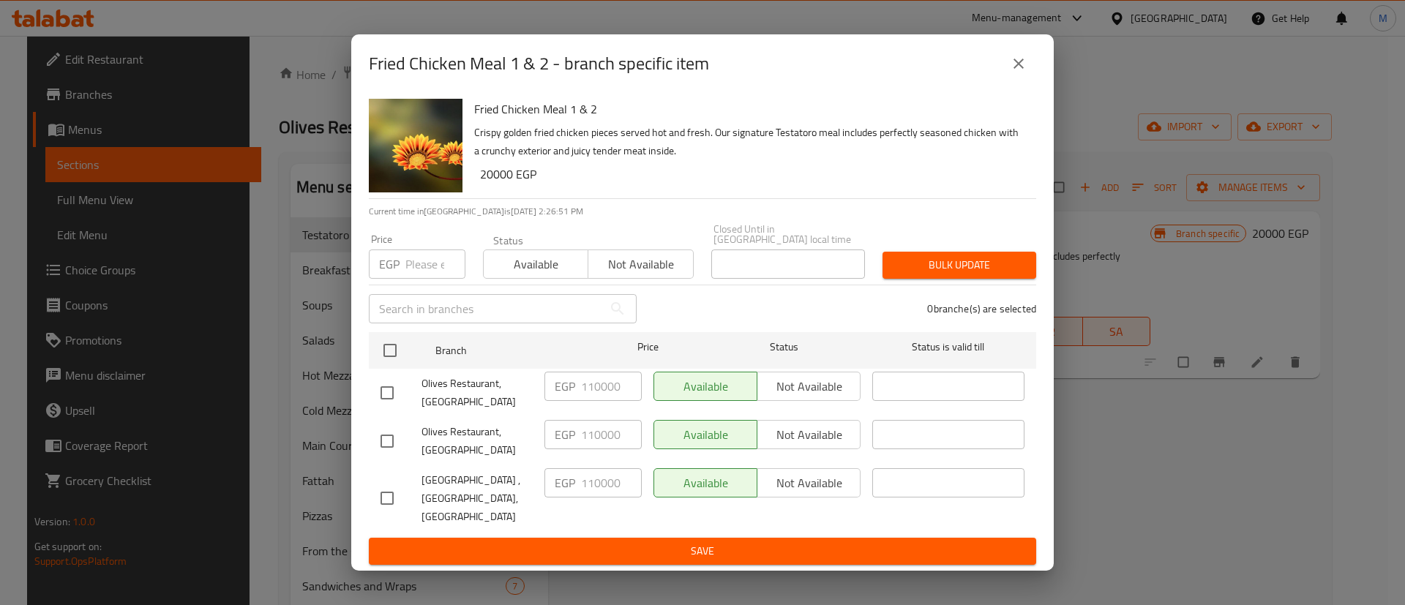
click at [1019, 69] on icon "close" at bounding box center [1018, 64] width 10 height 10
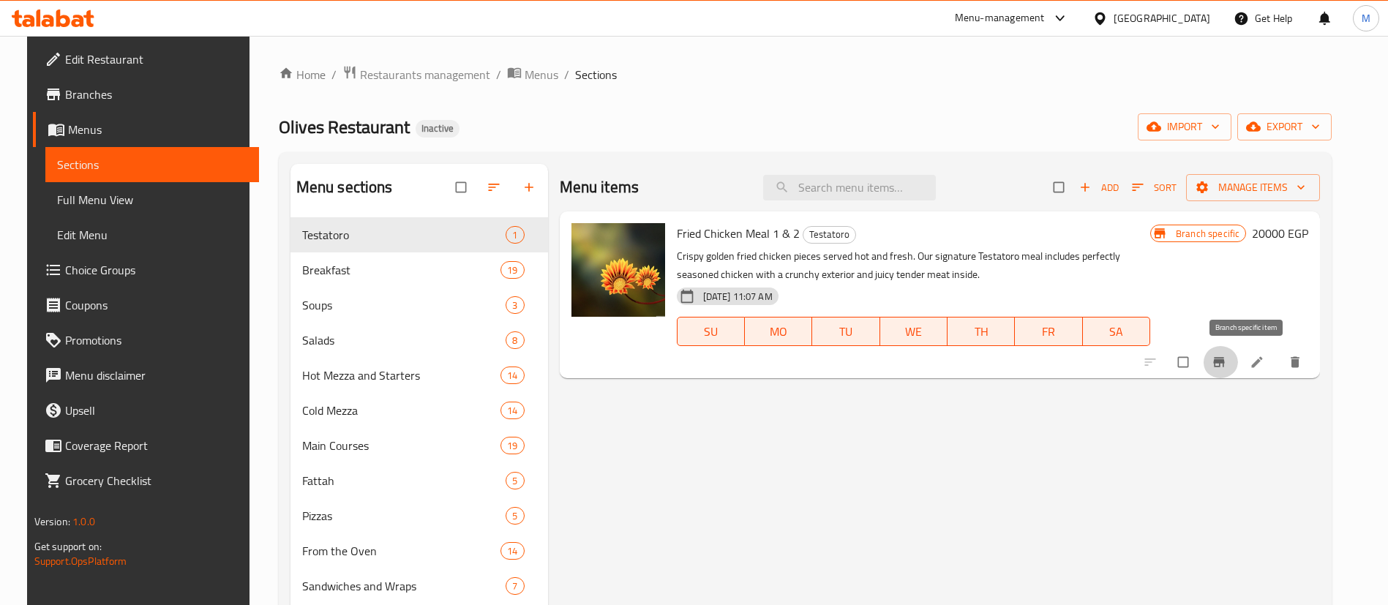
click at [1225, 365] on icon "Branch-specific-item" at bounding box center [1219, 363] width 11 height 10
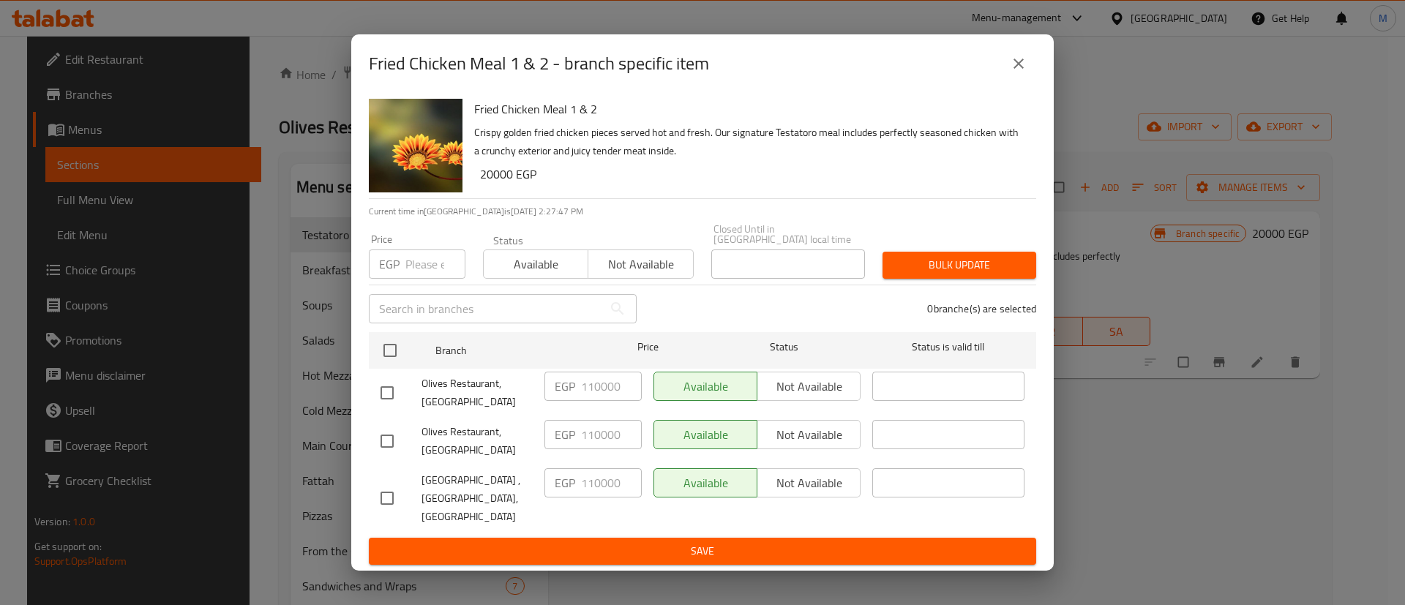
click at [1029, 79] on button "close" at bounding box center [1018, 63] width 35 height 35
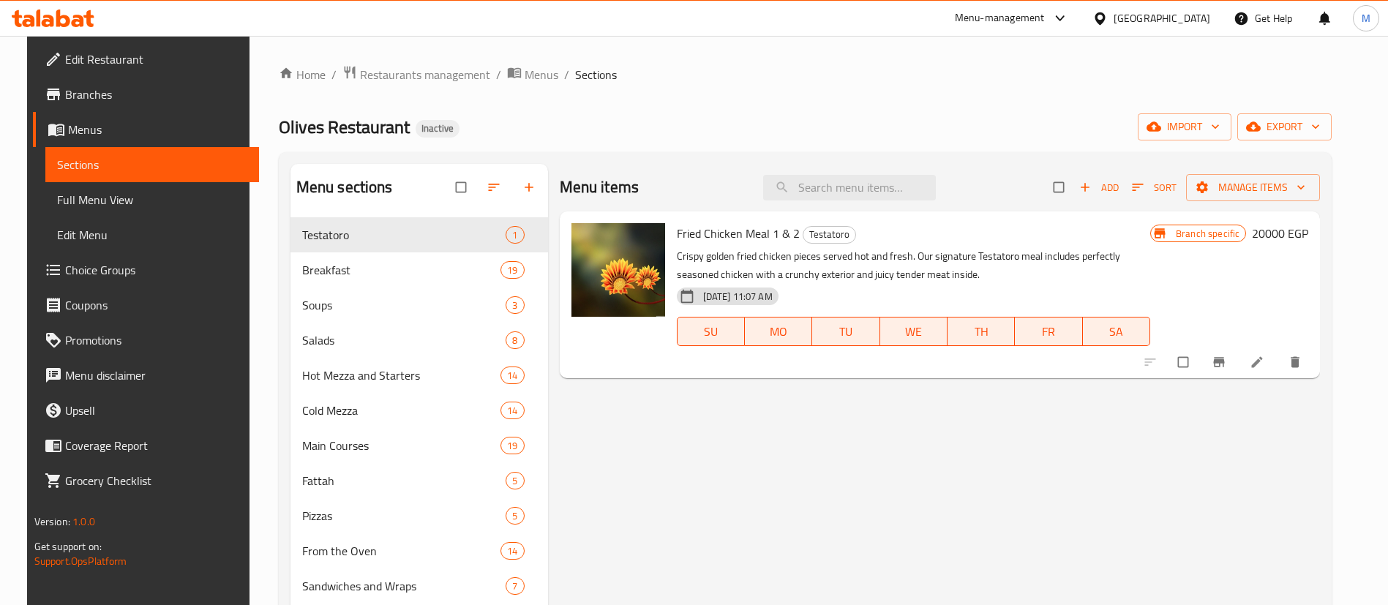
click at [726, 78] on ol "Home / Restaurants management / Menus / Sections" at bounding box center [806, 74] width 1054 height 19
click at [774, 95] on div "Home / Restaurants management / Menus / Sections Olives Restaurant Inactive imp…" at bounding box center [806, 423] width 1054 height 716
click at [1225, 361] on icon "Branch-specific-item" at bounding box center [1219, 363] width 11 height 10
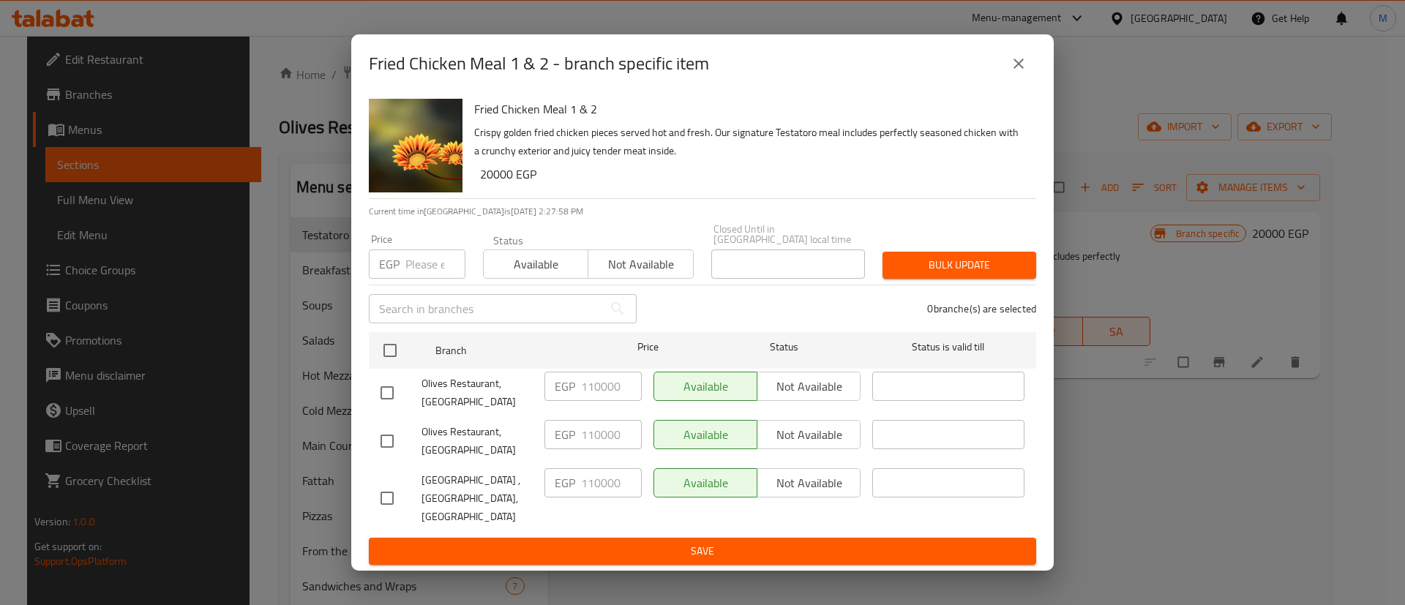
click at [1009, 74] on button "close" at bounding box center [1018, 63] width 35 height 35
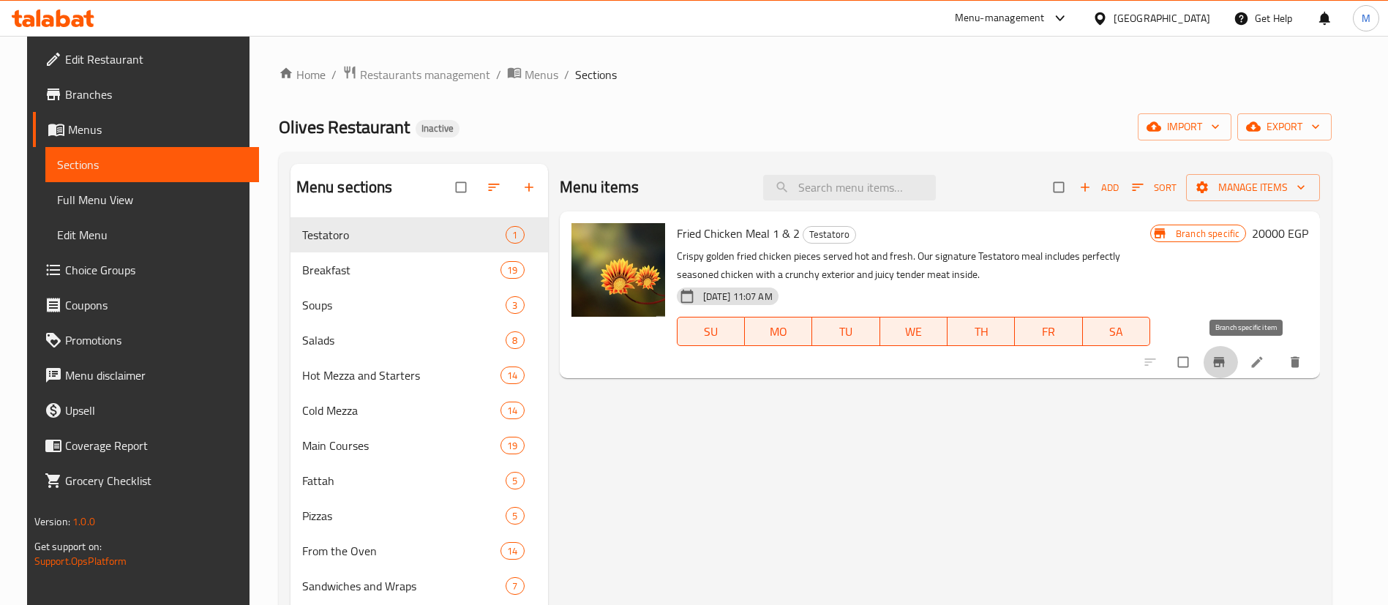
click at [1226, 367] on icon "Branch-specific-item" at bounding box center [1219, 362] width 15 height 15
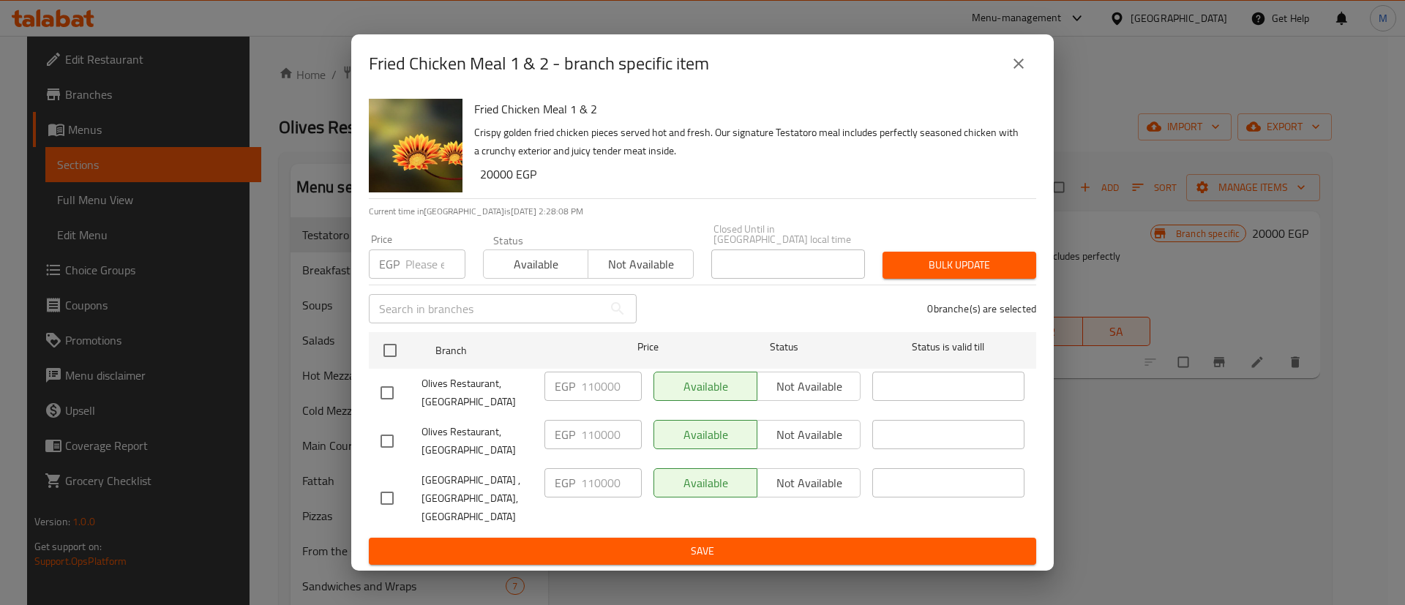
click at [1014, 72] on icon "close" at bounding box center [1019, 64] width 18 height 18
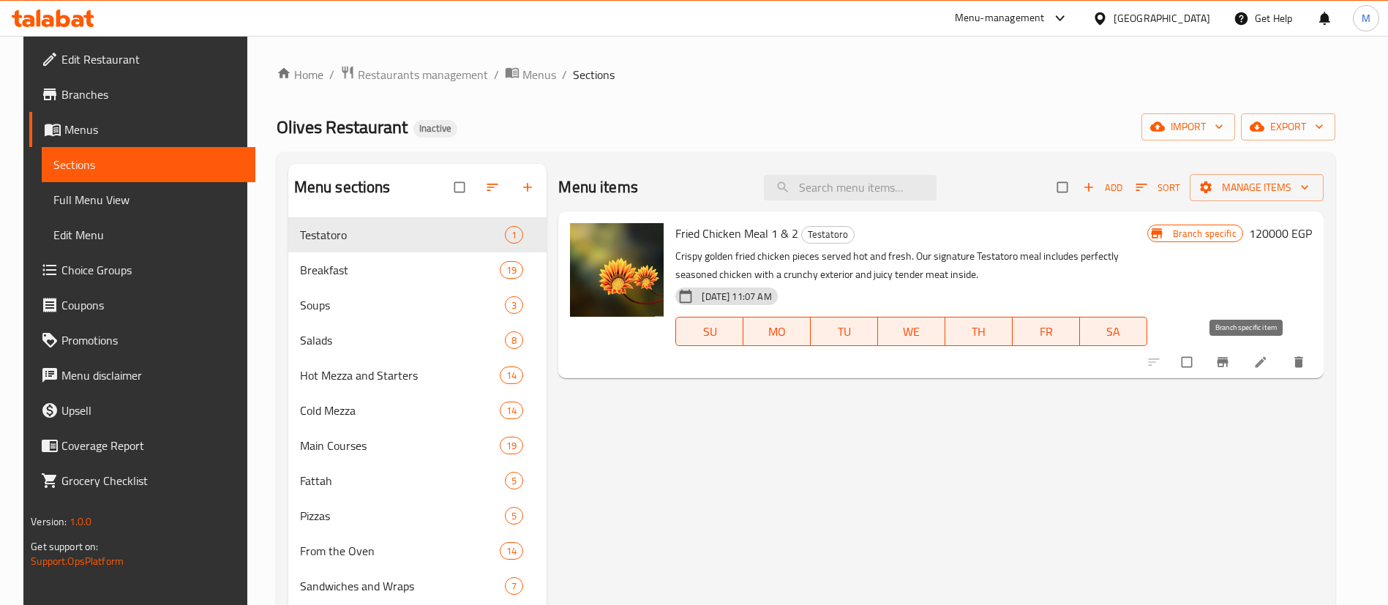
click at [1228, 367] on icon "Branch-specific-item" at bounding box center [1222, 363] width 11 height 10
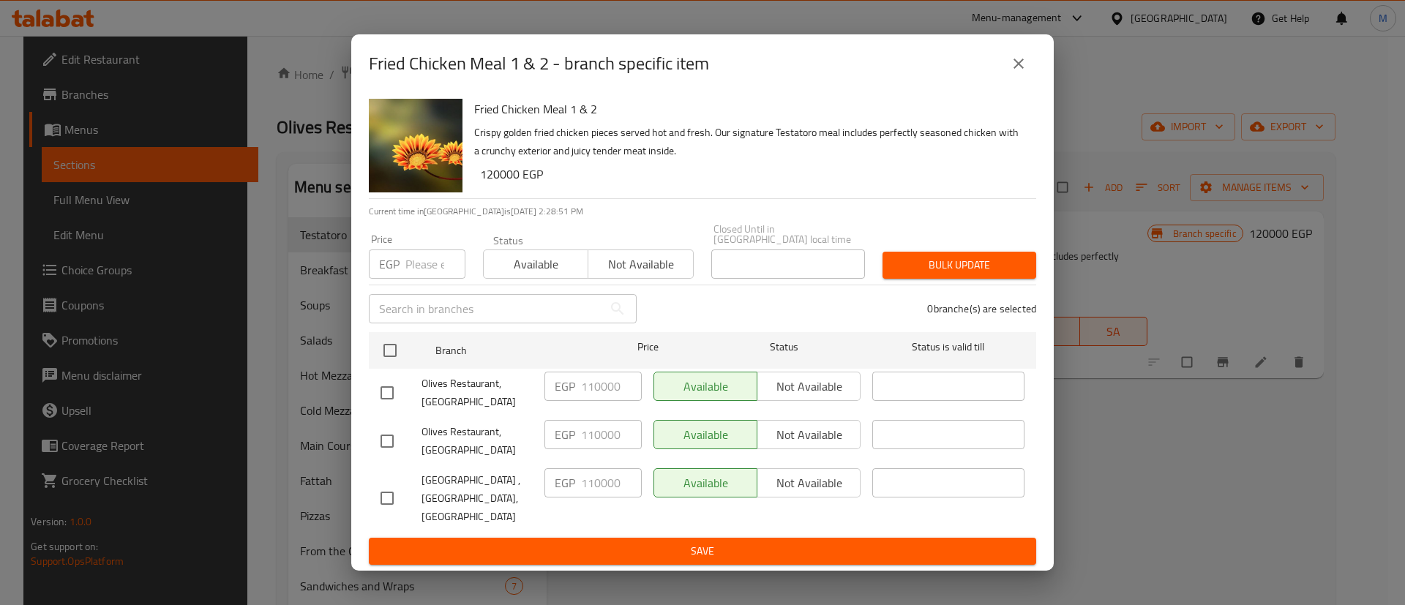
click at [1018, 72] on icon "close" at bounding box center [1019, 64] width 18 height 18
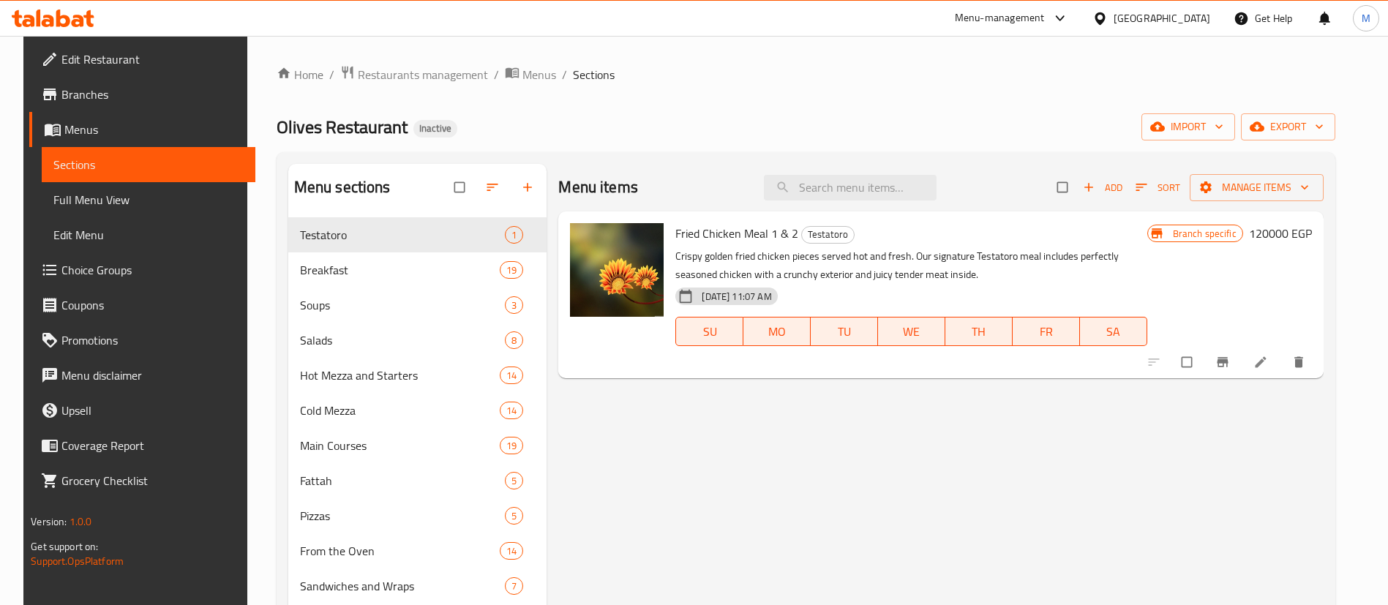
click at [1228, 367] on icon "Branch-specific-item" at bounding box center [1222, 363] width 11 height 10
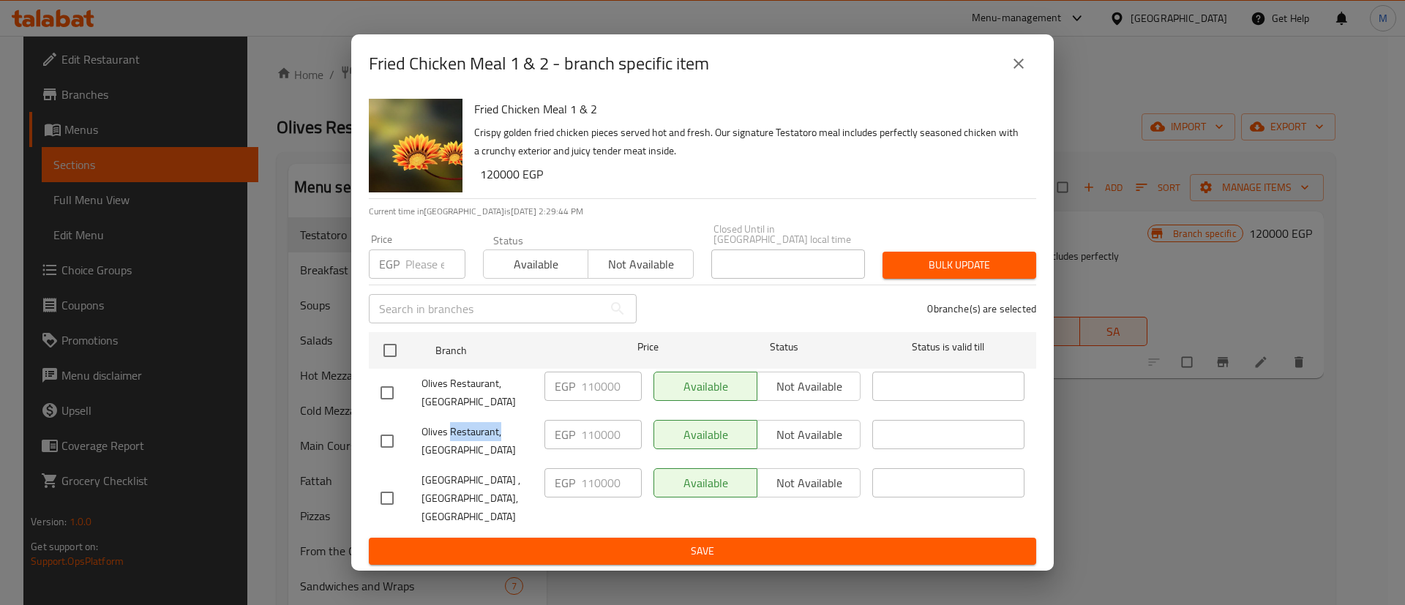
drag, startPoint x: 512, startPoint y: 443, endPoint x: 554, endPoint y: 454, distance: 44.0
click at [449, 446] on span "Olives Restaurant, [GEOGRAPHIC_DATA]" at bounding box center [476, 441] width 111 height 37
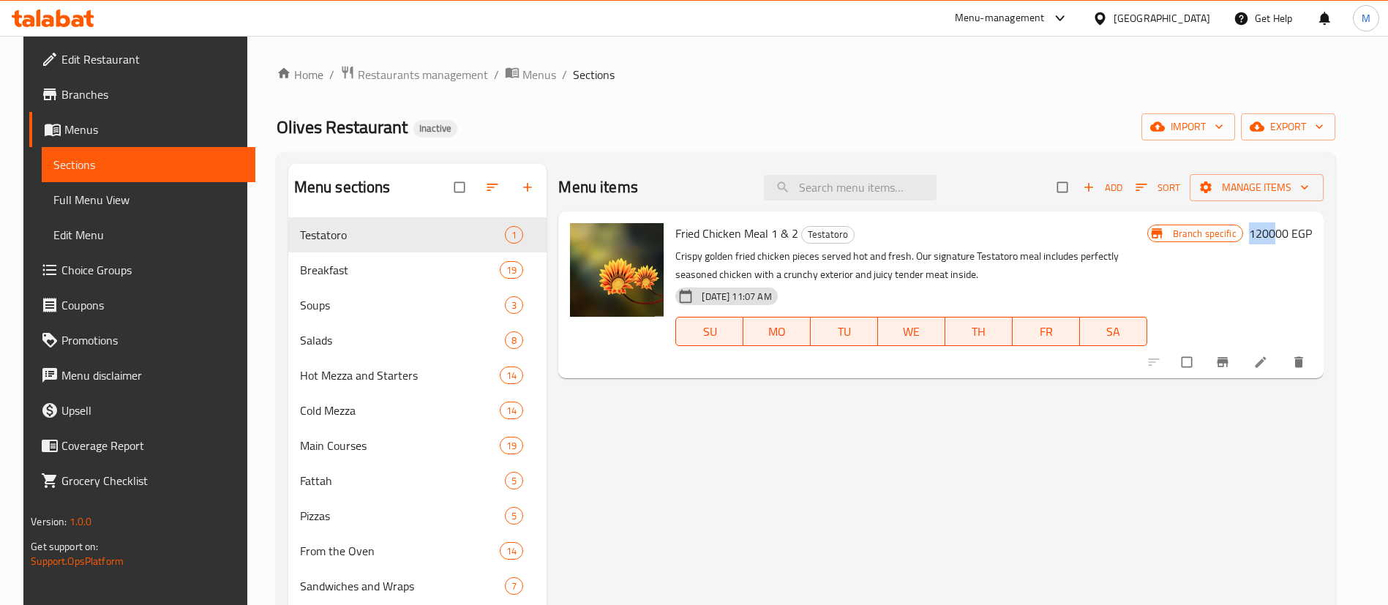
drag, startPoint x: 1297, startPoint y: 247, endPoint x: 1274, endPoint y: 250, distance: 23.5
click at [1274, 250] on div "Branch specific 120000 EGP" at bounding box center [1229, 294] width 165 height 143
click at [990, 484] on div "Menu items Add Sort Manage items Fried Chicken Meal 1 & 2 Testatoro Crispy gold…" at bounding box center [935, 466] width 776 height 605
click at [1318, 370] on button "delete" at bounding box center [1300, 362] width 35 height 32
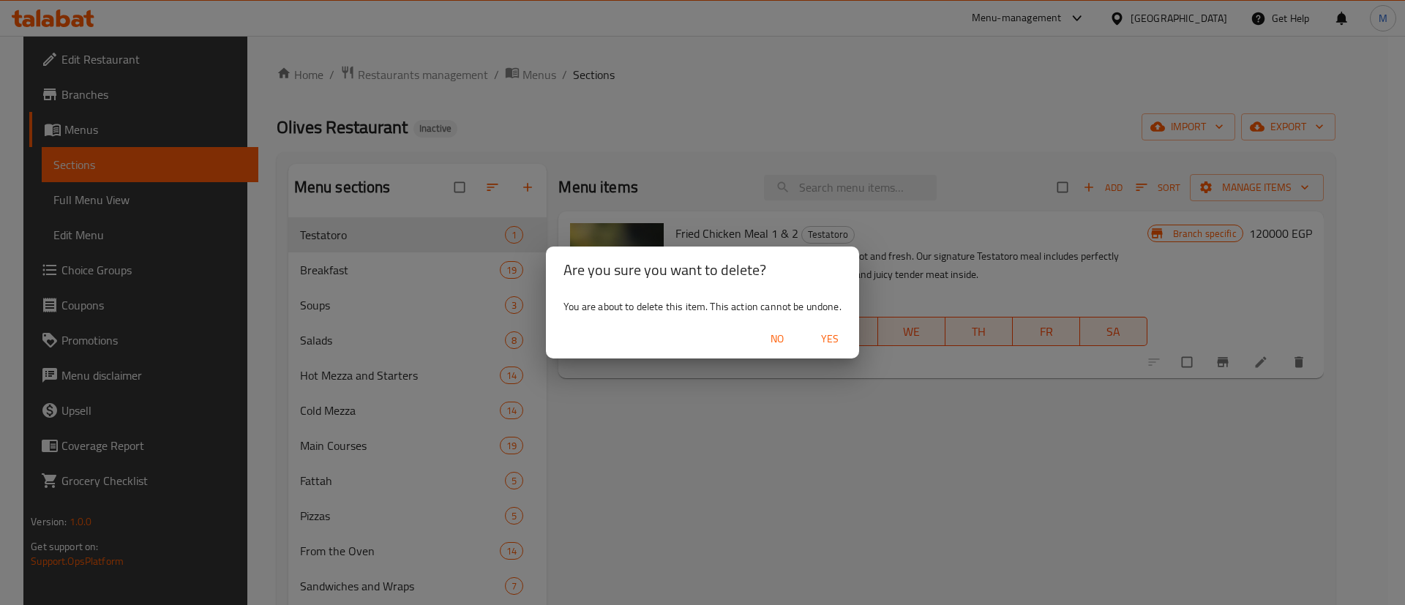
click at [836, 337] on span "Yes" at bounding box center [829, 339] width 35 height 18
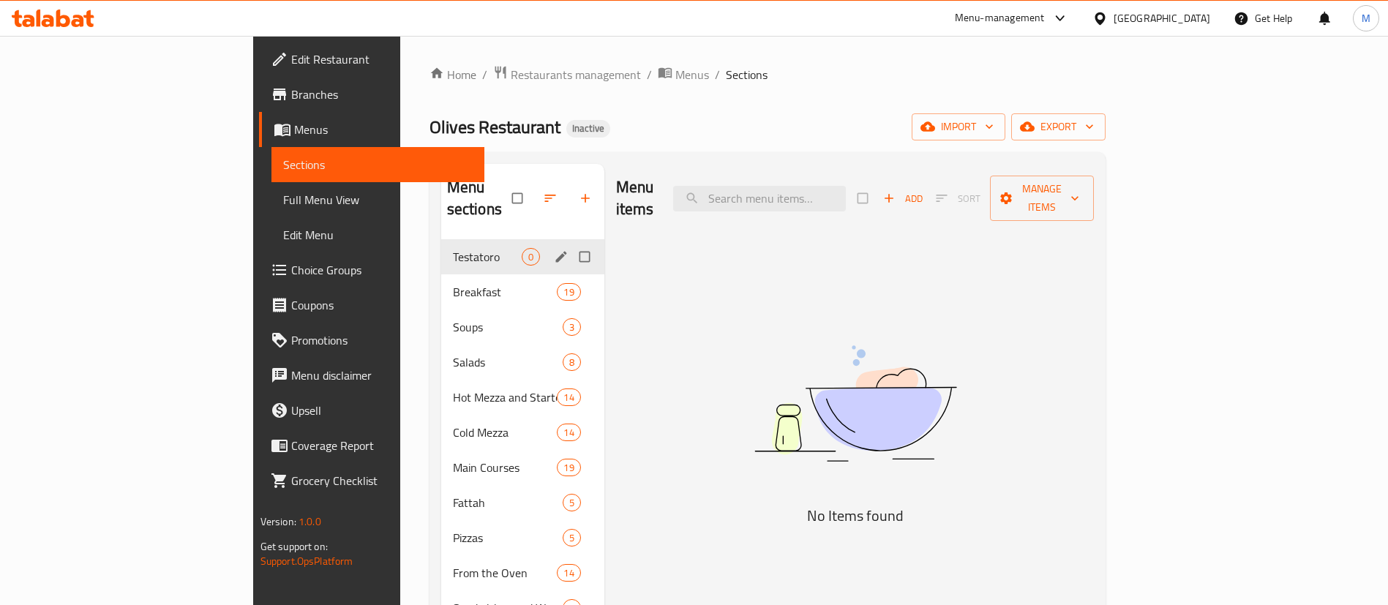
click at [571, 243] on input "Menu sections" at bounding box center [586, 257] width 31 height 28
checkbox input "true"
click at [533, 191] on icon "button" at bounding box center [540, 198] width 15 height 15
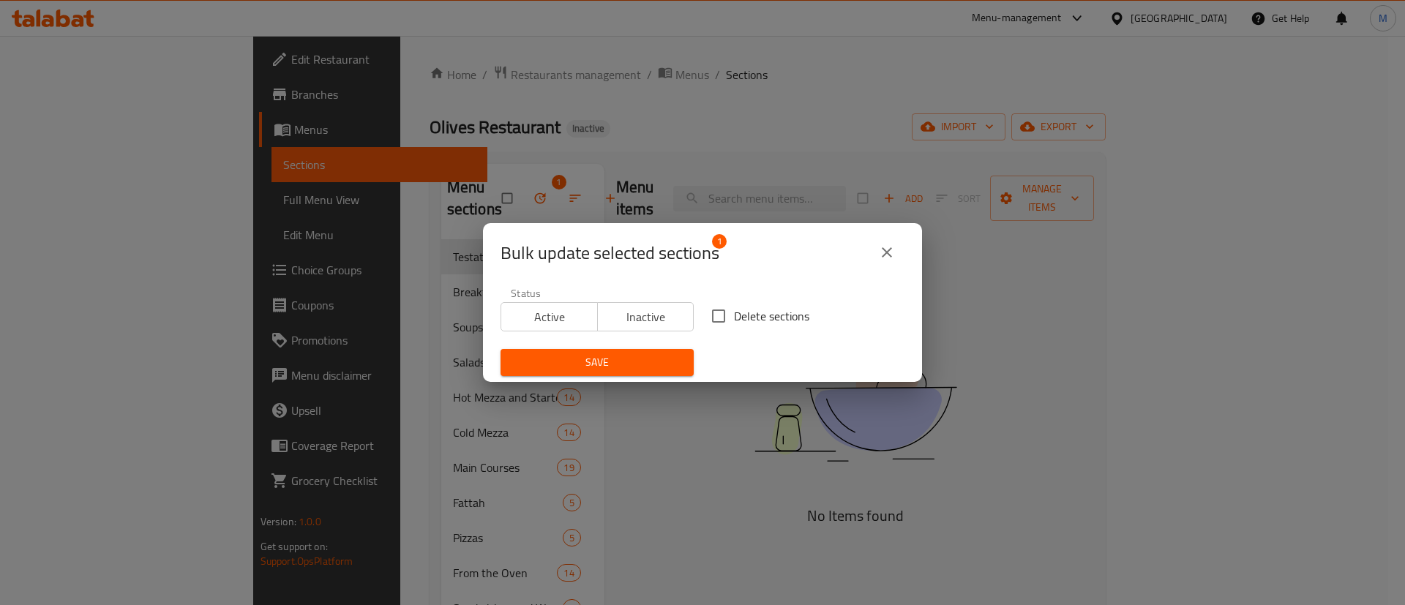
click at [622, 323] on span "Inactive" at bounding box center [646, 317] width 85 height 21
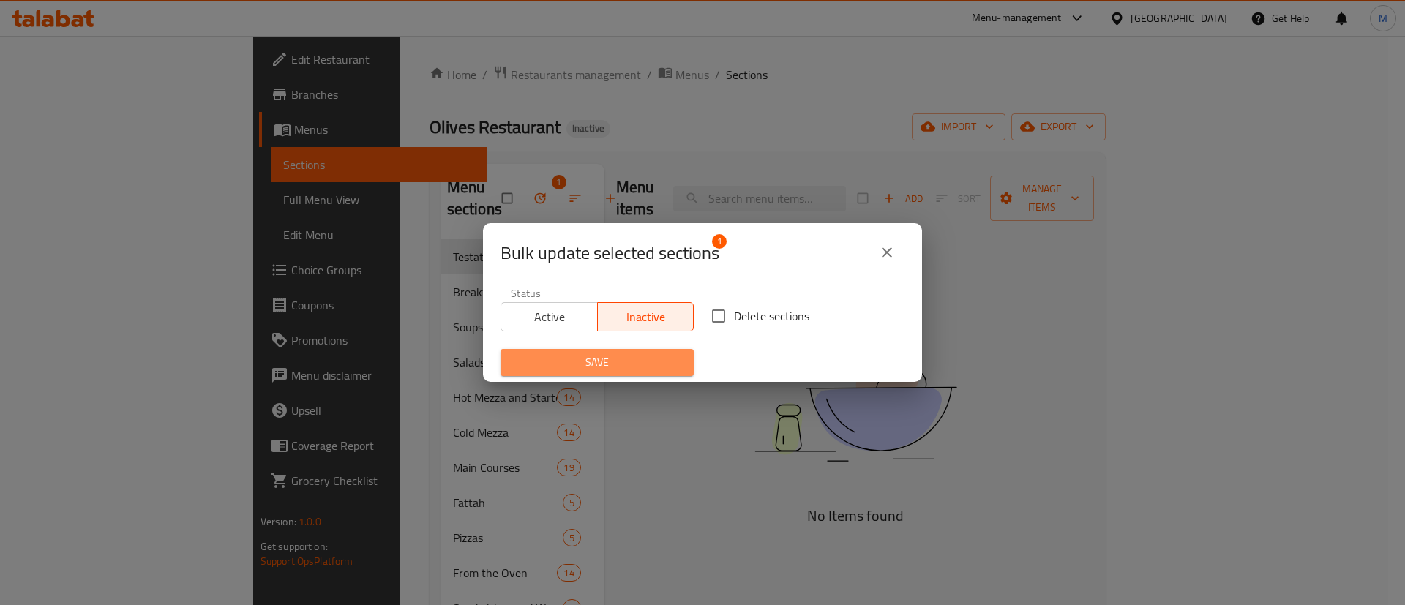
click at [642, 366] on span "Save" at bounding box center [597, 362] width 170 height 18
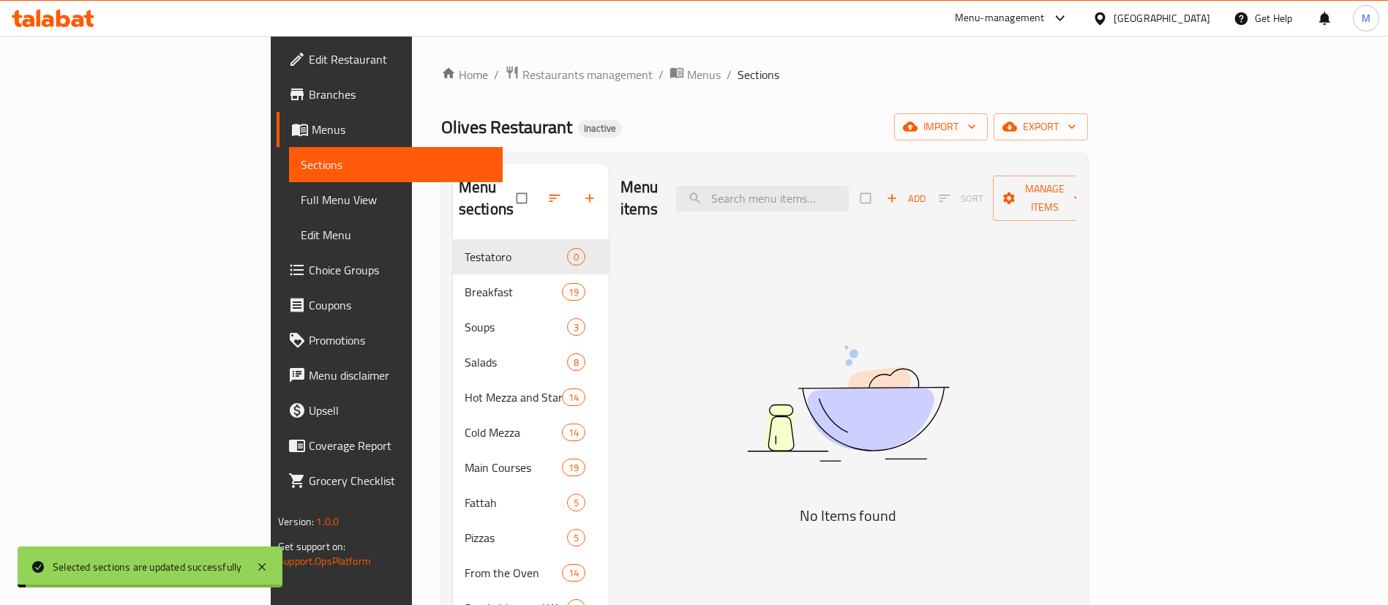
click at [717, 101] on div "Home / Restaurants management / Menus / Sections Olives Restaurant Inactive imp…" at bounding box center [764, 423] width 647 height 716
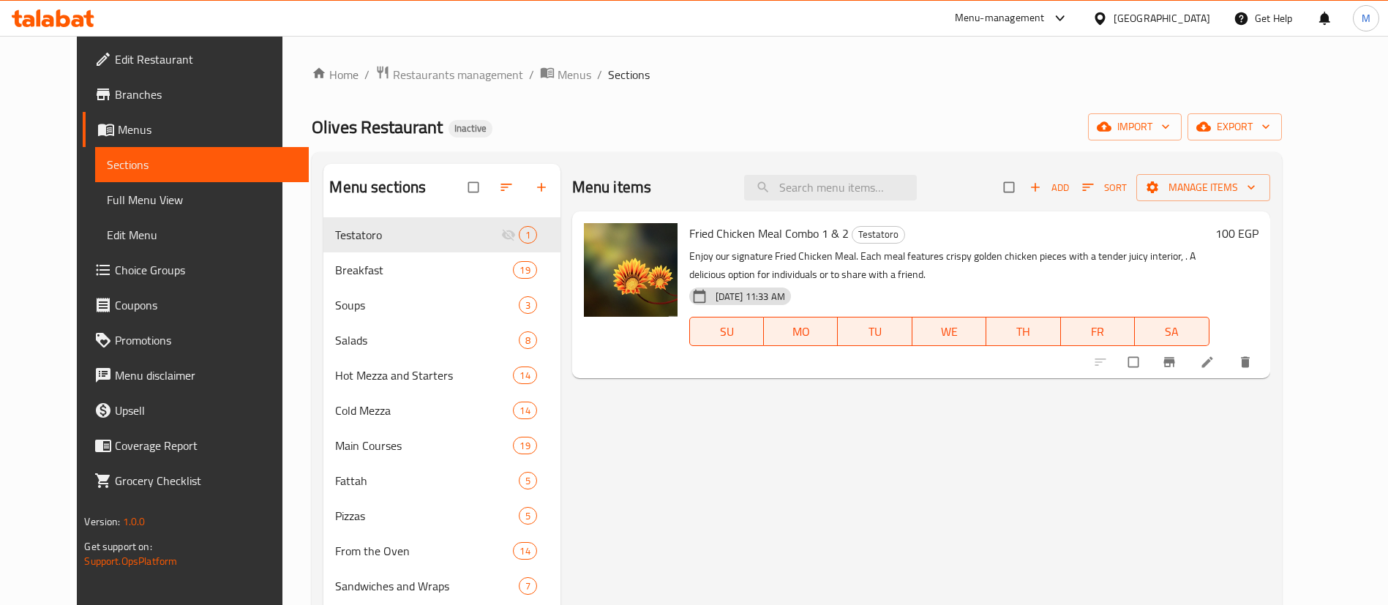
click at [850, 112] on div "Home / Restaurants management / Menus / Sections Olives Restaurant Inactive imp…" at bounding box center [797, 423] width 970 height 716
click at [1188, 372] on button "Branch-specific-item" at bounding box center [1170, 362] width 35 height 32
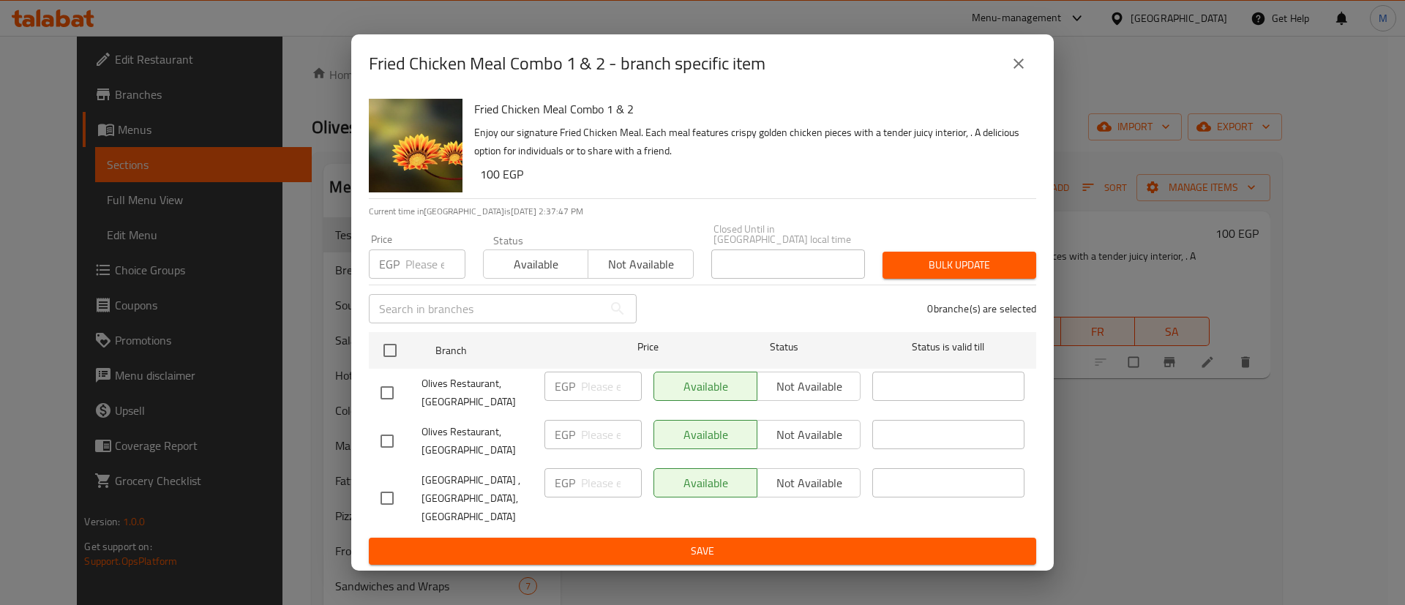
click at [1027, 72] on icon "close" at bounding box center [1019, 64] width 18 height 18
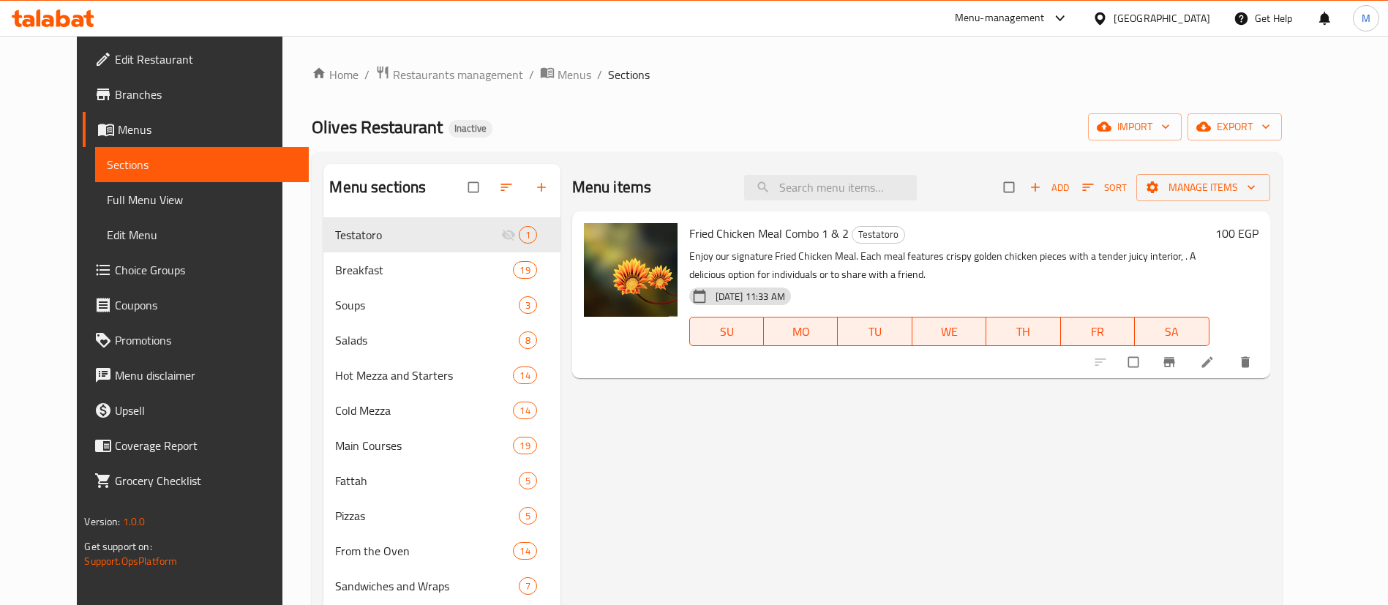
click at [827, 83] on ol "Home / Restaurants management / Menus / Sections" at bounding box center [797, 74] width 970 height 19
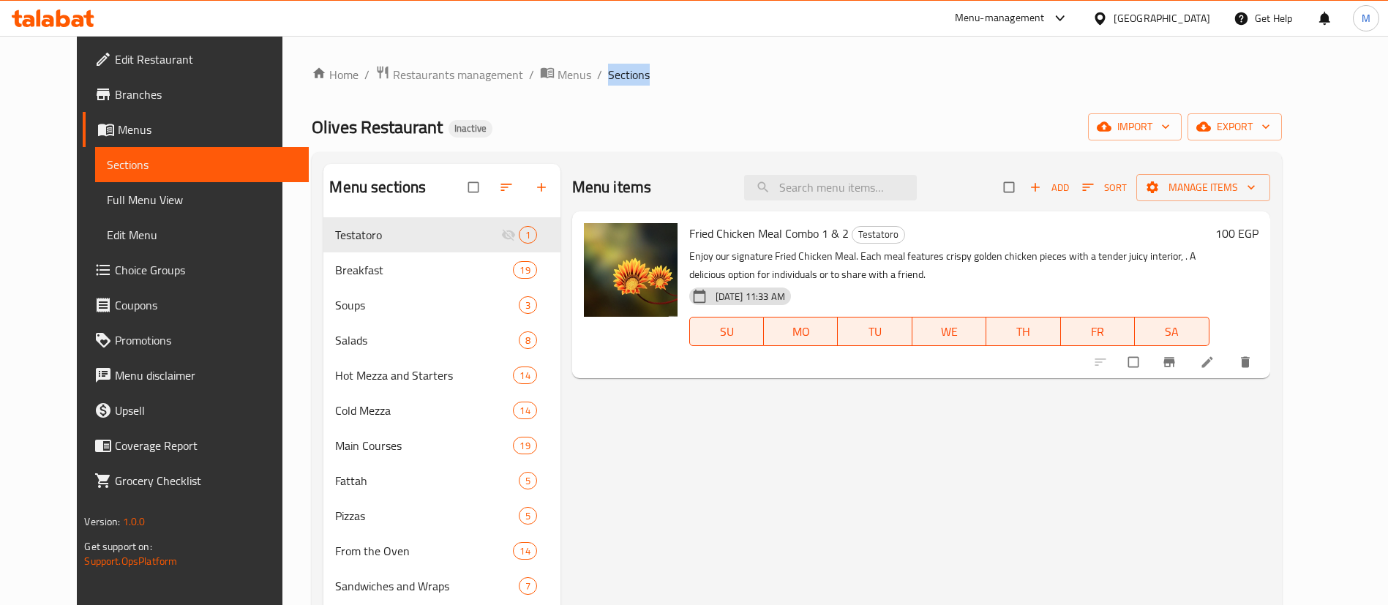
click at [853, 81] on ol "Home / Restaurants management / Menus / Sections" at bounding box center [797, 74] width 970 height 19
click at [897, 79] on ol "Home / Restaurants management / Menus / Sections" at bounding box center [797, 74] width 970 height 19
click at [1177, 365] on icon "Branch-specific-item" at bounding box center [1169, 362] width 15 height 15
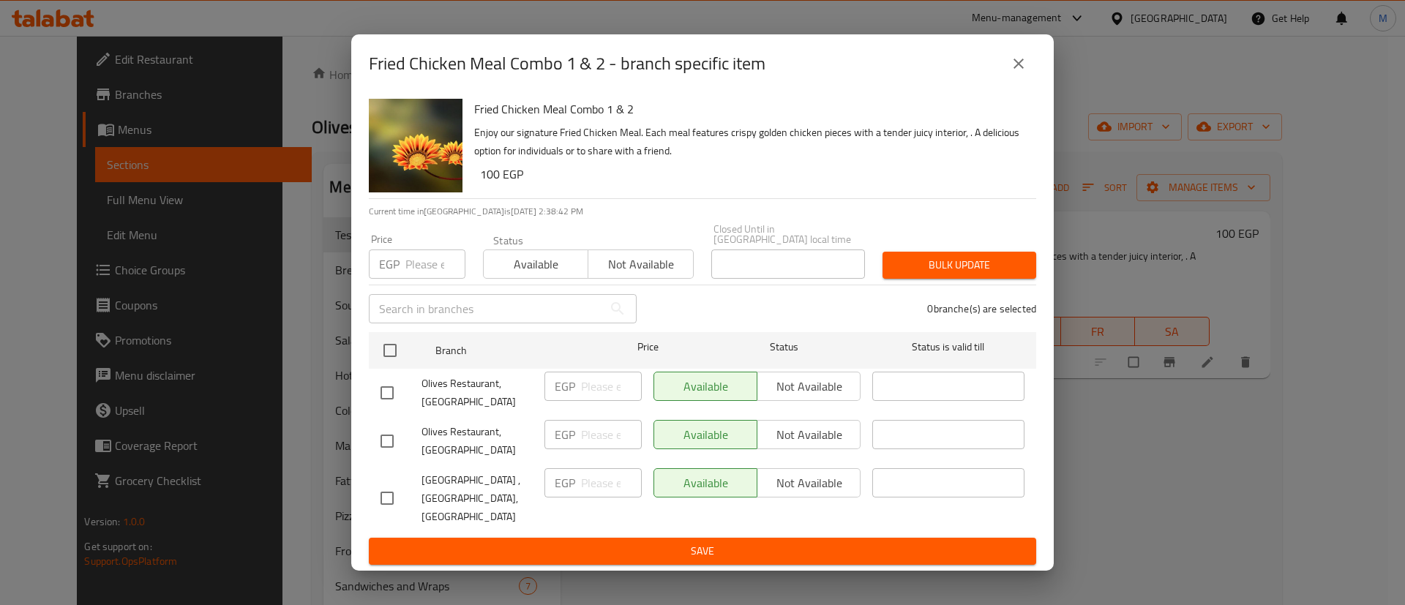
click at [1015, 72] on icon "close" at bounding box center [1019, 64] width 18 height 18
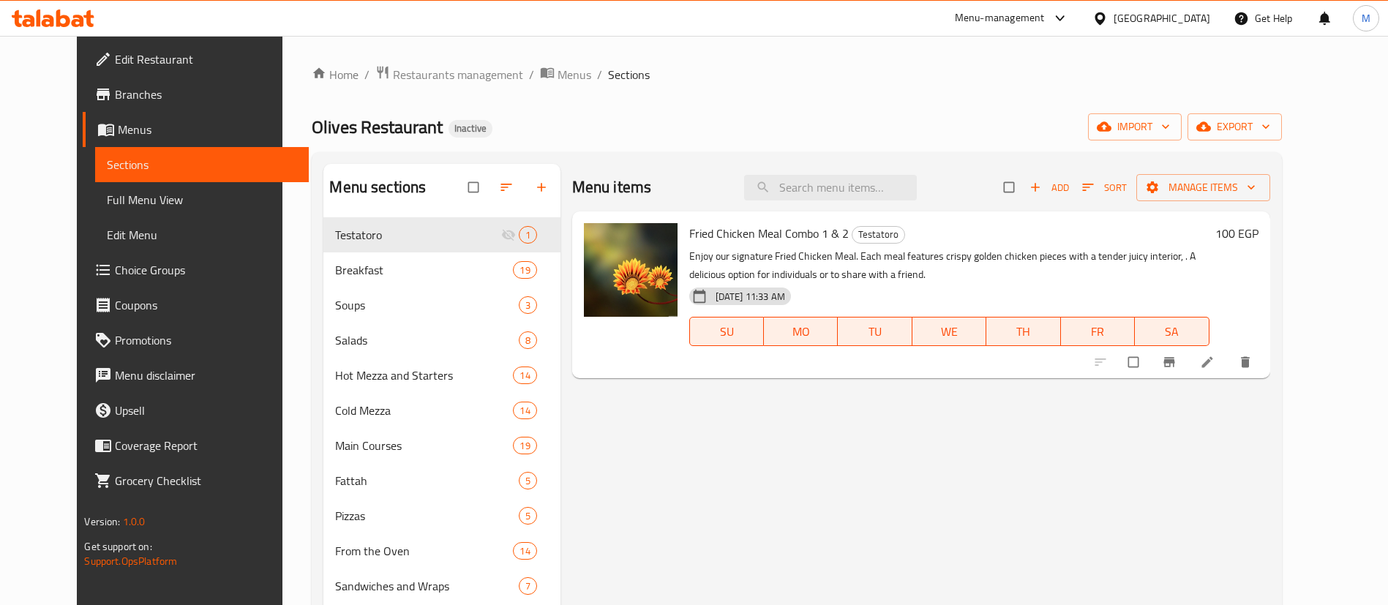
click at [909, 79] on ol "Home / Restaurants management / Menus / Sections" at bounding box center [797, 74] width 970 height 19
click at [1251, 380] on div "Menu items Add Sort Manage items Fried Chicken Meal Combo 1 & 2 Testatoro Enjoy…" at bounding box center [916, 466] width 710 height 605
click at [1188, 374] on button "Branch-specific-item" at bounding box center [1170, 362] width 35 height 32
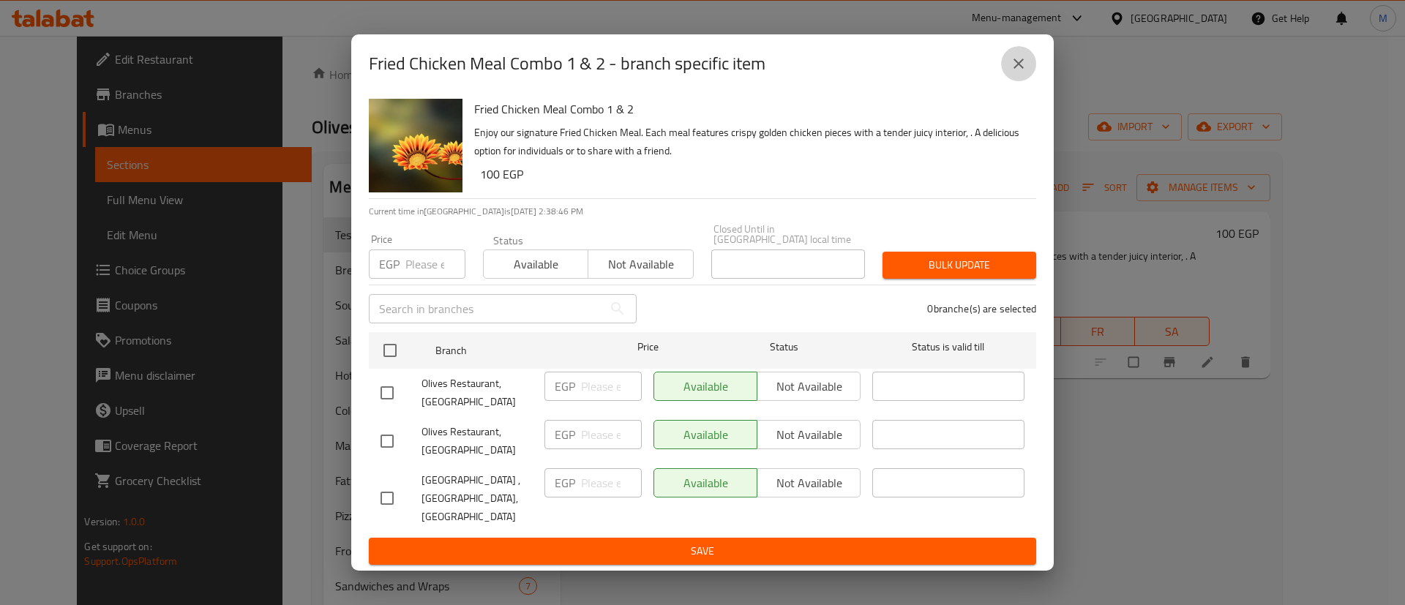
click at [1017, 72] on icon "close" at bounding box center [1019, 64] width 18 height 18
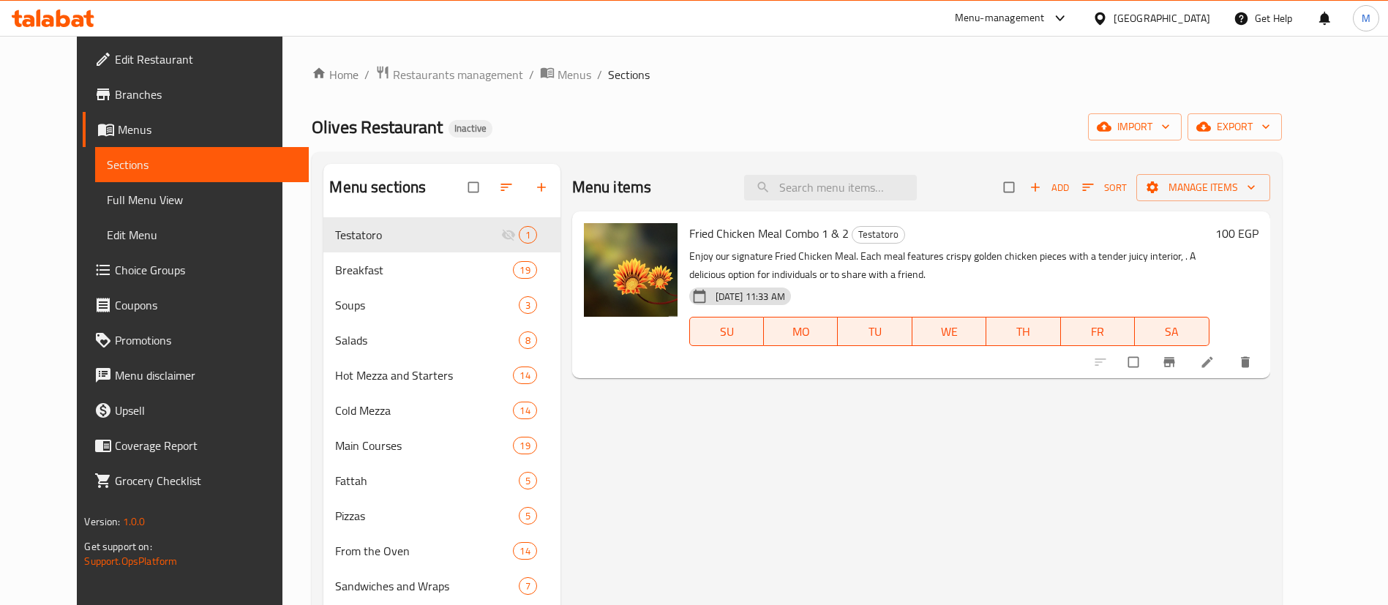
click at [788, 80] on ol "Home / Restaurants management / Menus / Sections" at bounding box center [797, 74] width 970 height 19
click at [1174, 360] on icon "Branch-specific-item" at bounding box center [1169, 363] width 11 height 10
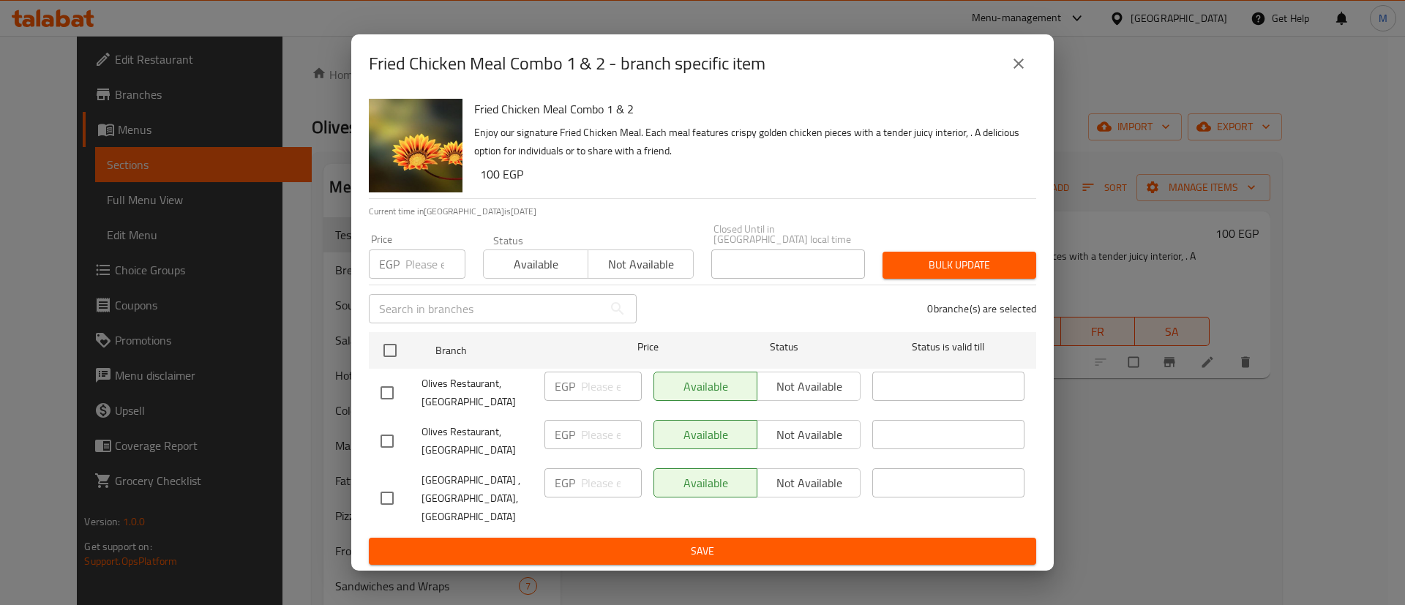
click at [1010, 72] on icon "close" at bounding box center [1019, 64] width 18 height 18
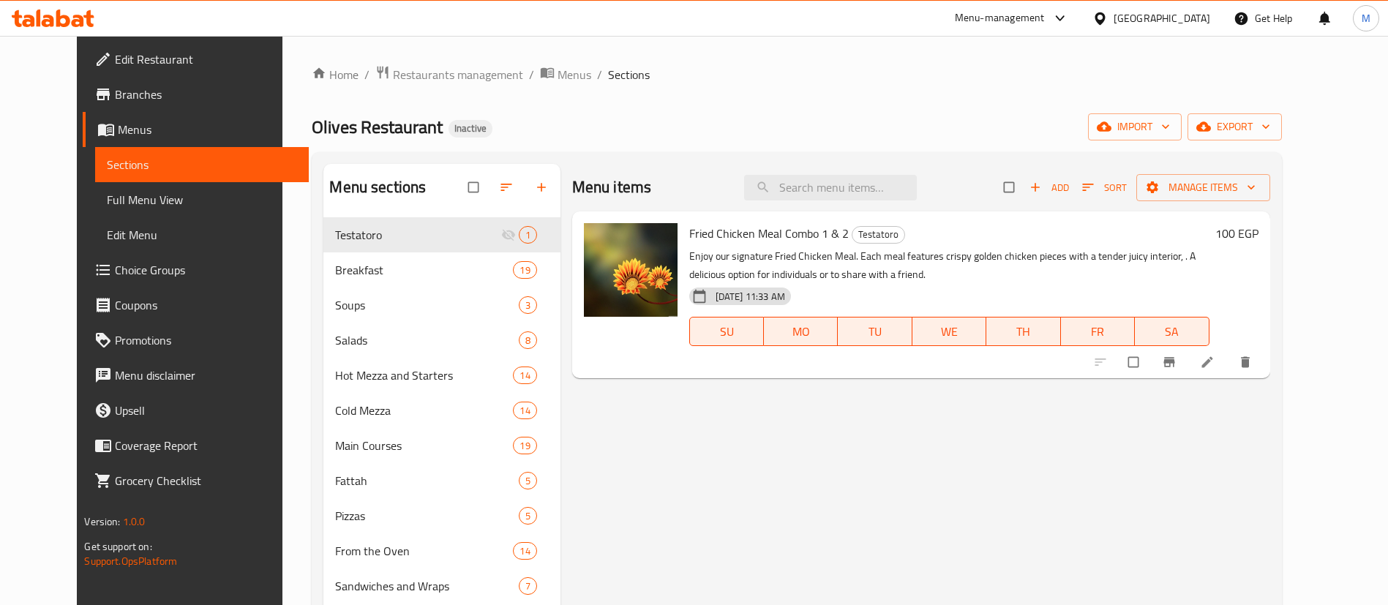
click at [828, 70] on ol "Home / Restaurants management / Menus / Sections" at bounding box center [797, 74] width 970 height 19
click at [703, 65] on ol "Home / Restaurants management / Menus / Sections" at bounding box center [797, 74] width 970 height 19
click at [828, 64] on div "Home / Restaurants management / Menus / Sections Olives Restaurant Inactive imp…" at bounding box center [796, 423] width 1028 height 774
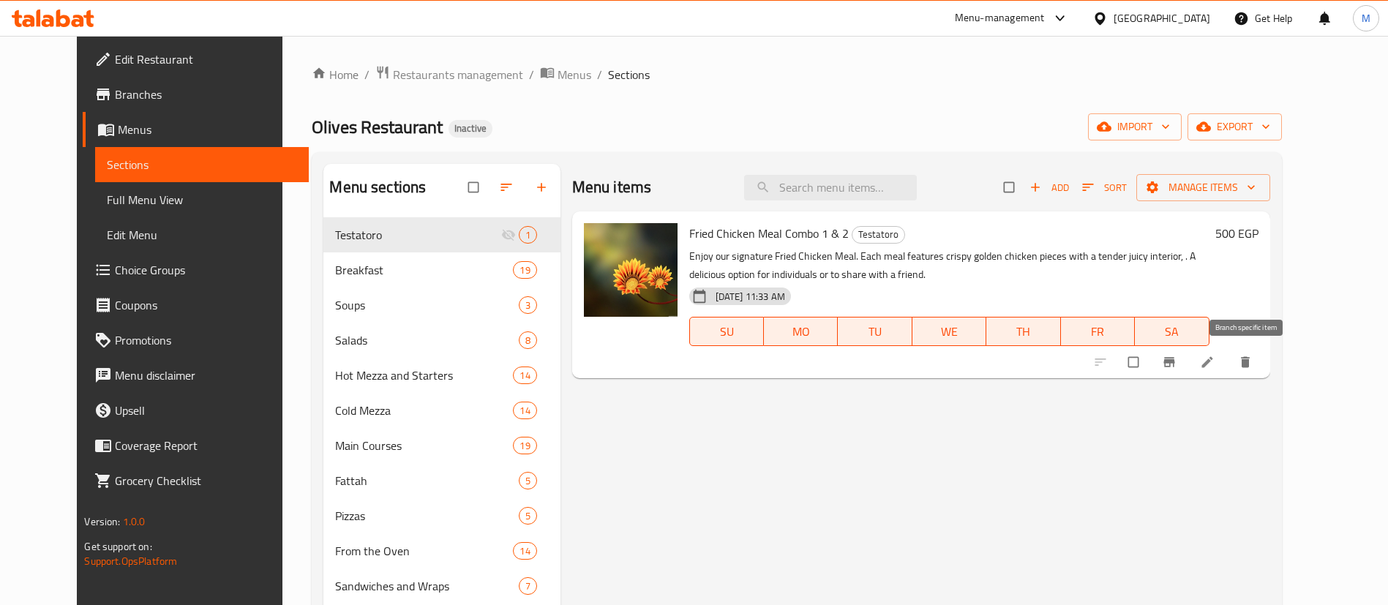
click at [1174, 360] on icon "Branch-specific-item" at bounding box center [1169, 363] width 11 height 10
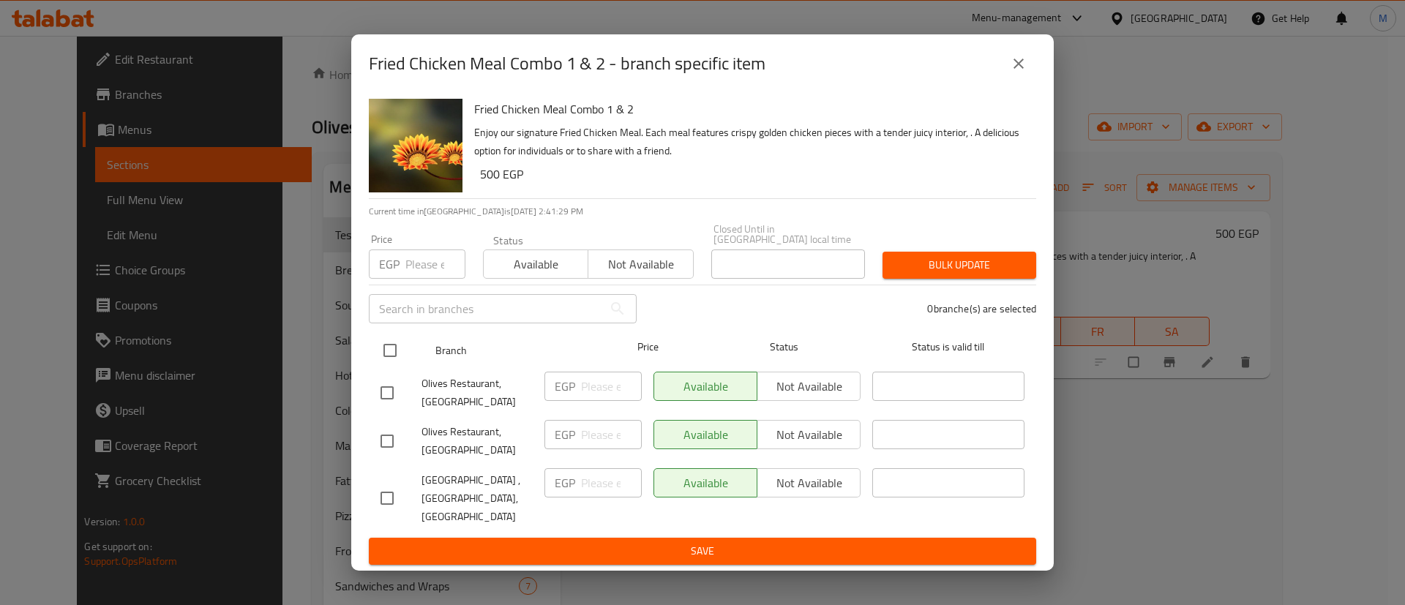
click at [386, 351] on input "checkbox" at bounding box center [390, 350] width 31 height 31
checkbox input "true"
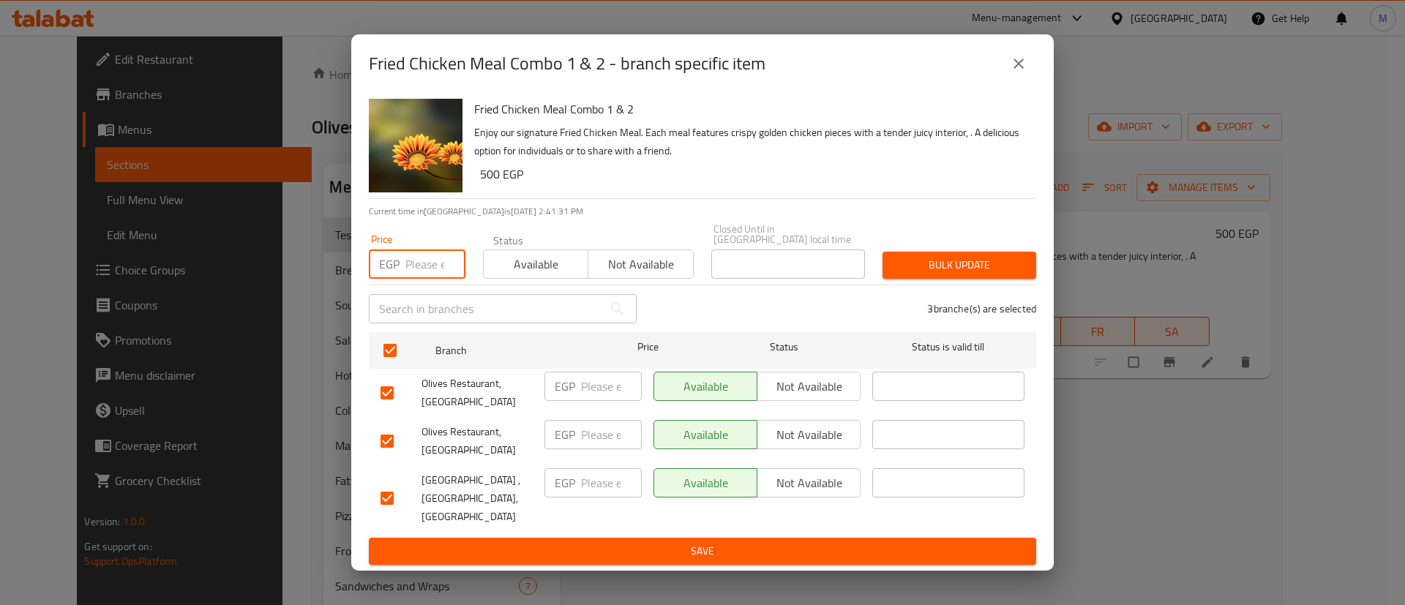
click at [411, 266] on input "number" at bounding box center [435, 264] width 60 height 29
